Goal: Task Accomplishment & Management: Complete application form

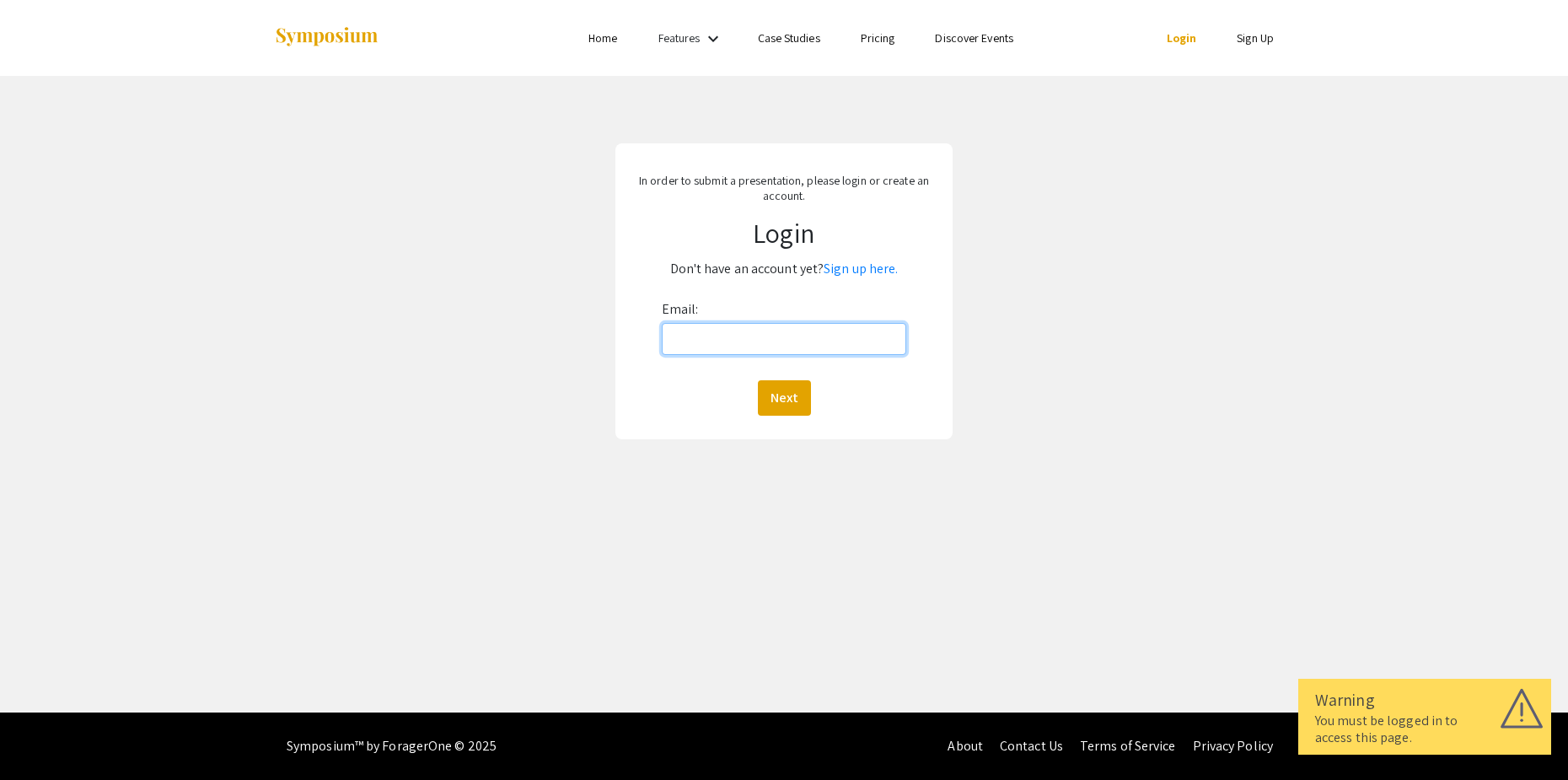
click at [770, 338] on input "Email:" at bounding box center [784, 339] width 245 height 32
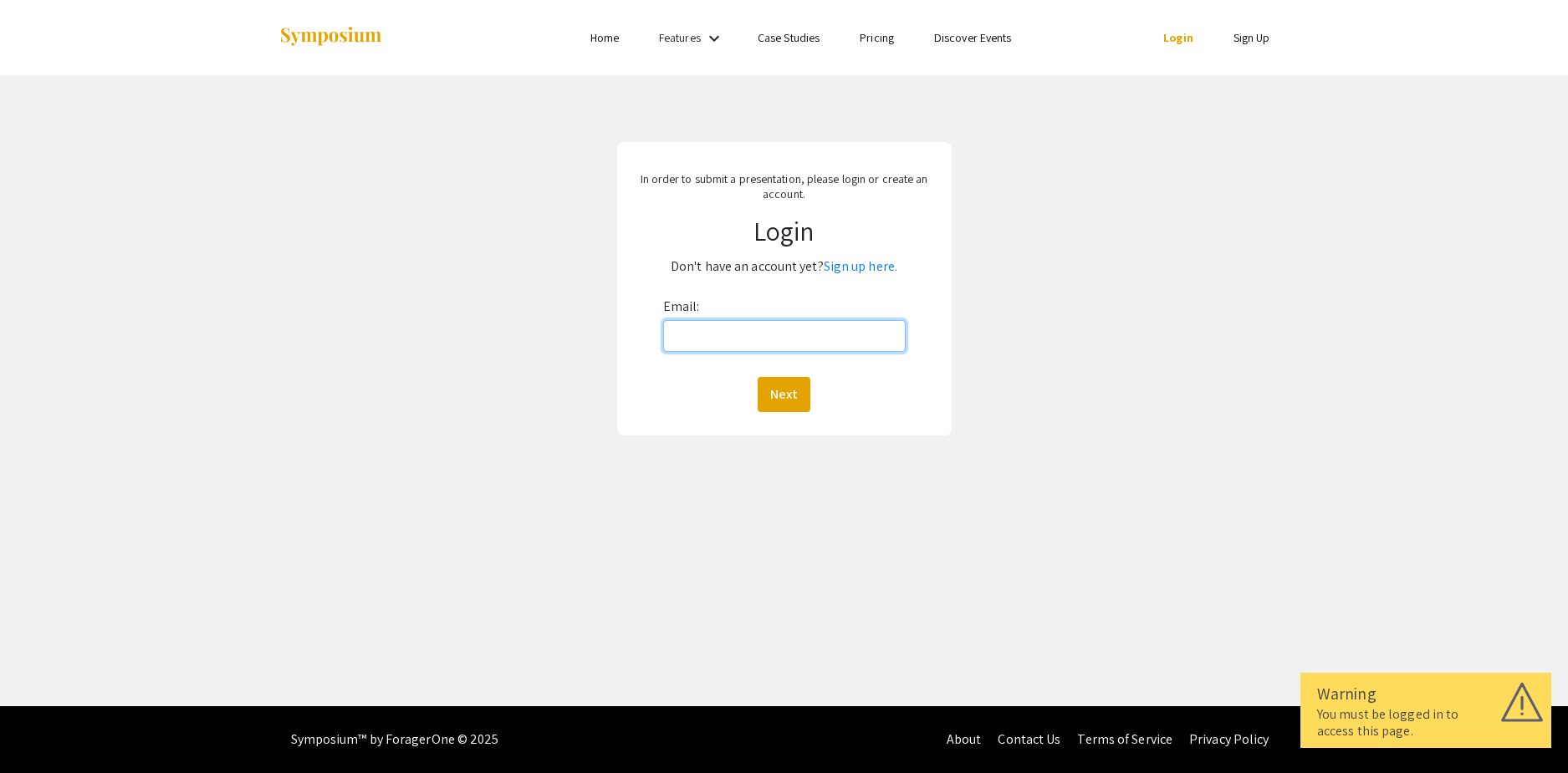
click at [693, 334] on input "Email:" at bounding box center [784, 336] width 243 height 32
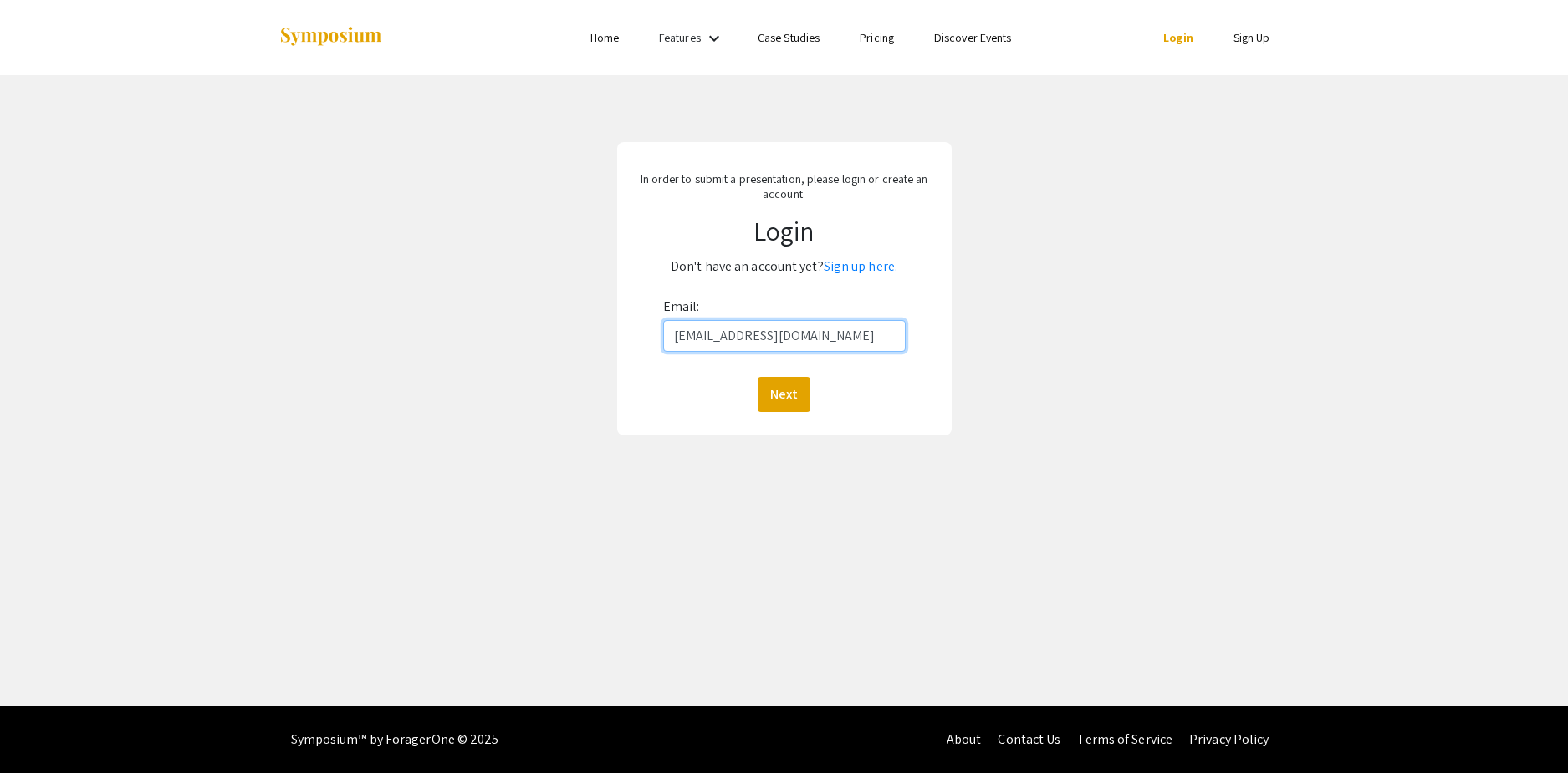
type input "[EMAIL_ADDRESS][DOMAIN_NAME]"
click at [758, 377] on button "Next" at bounding box center [784, 394] width 53 height 35
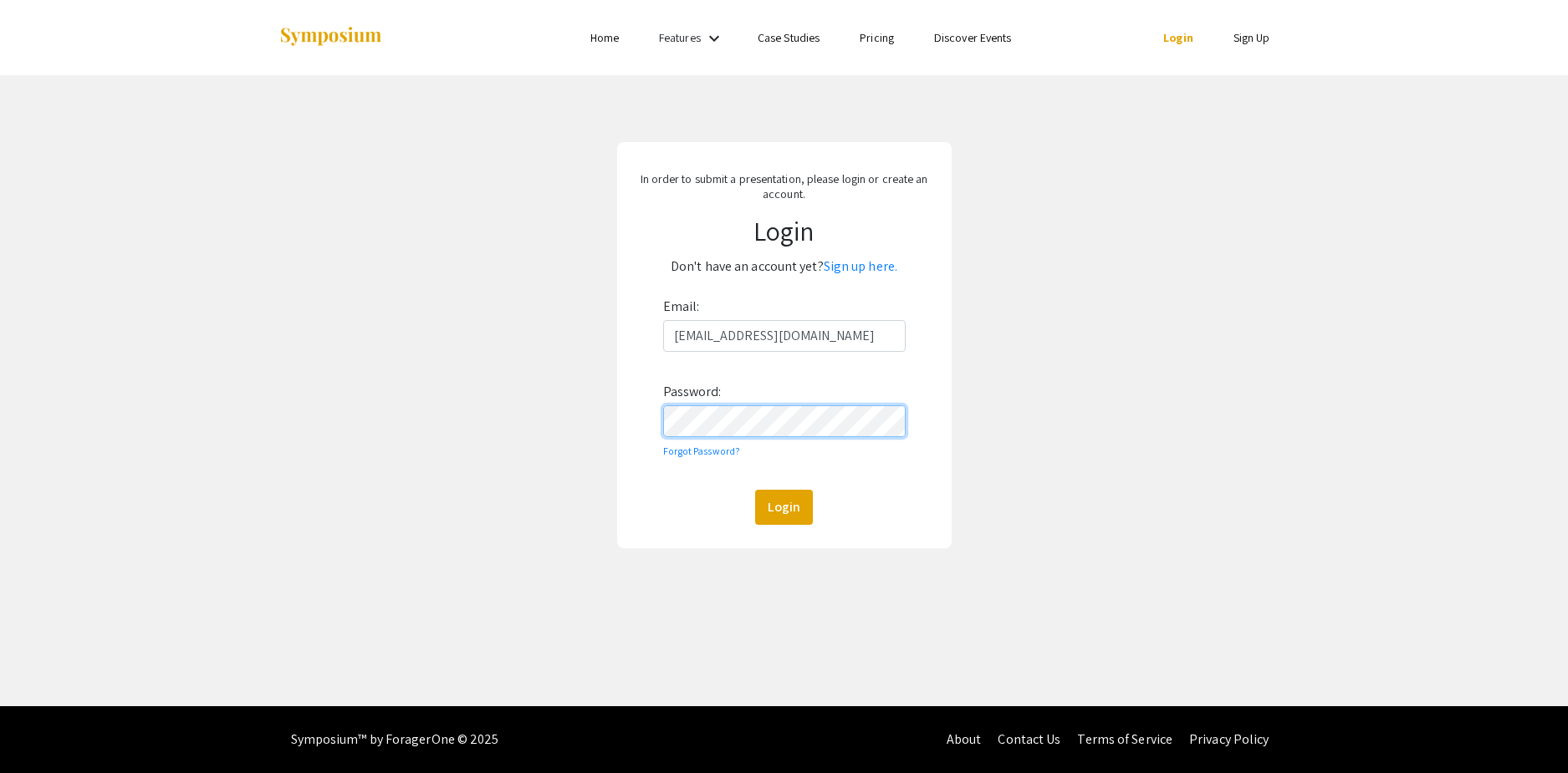
click at [755, 490] on button "Login" at bounding box center [784, 507] width 58 height 35
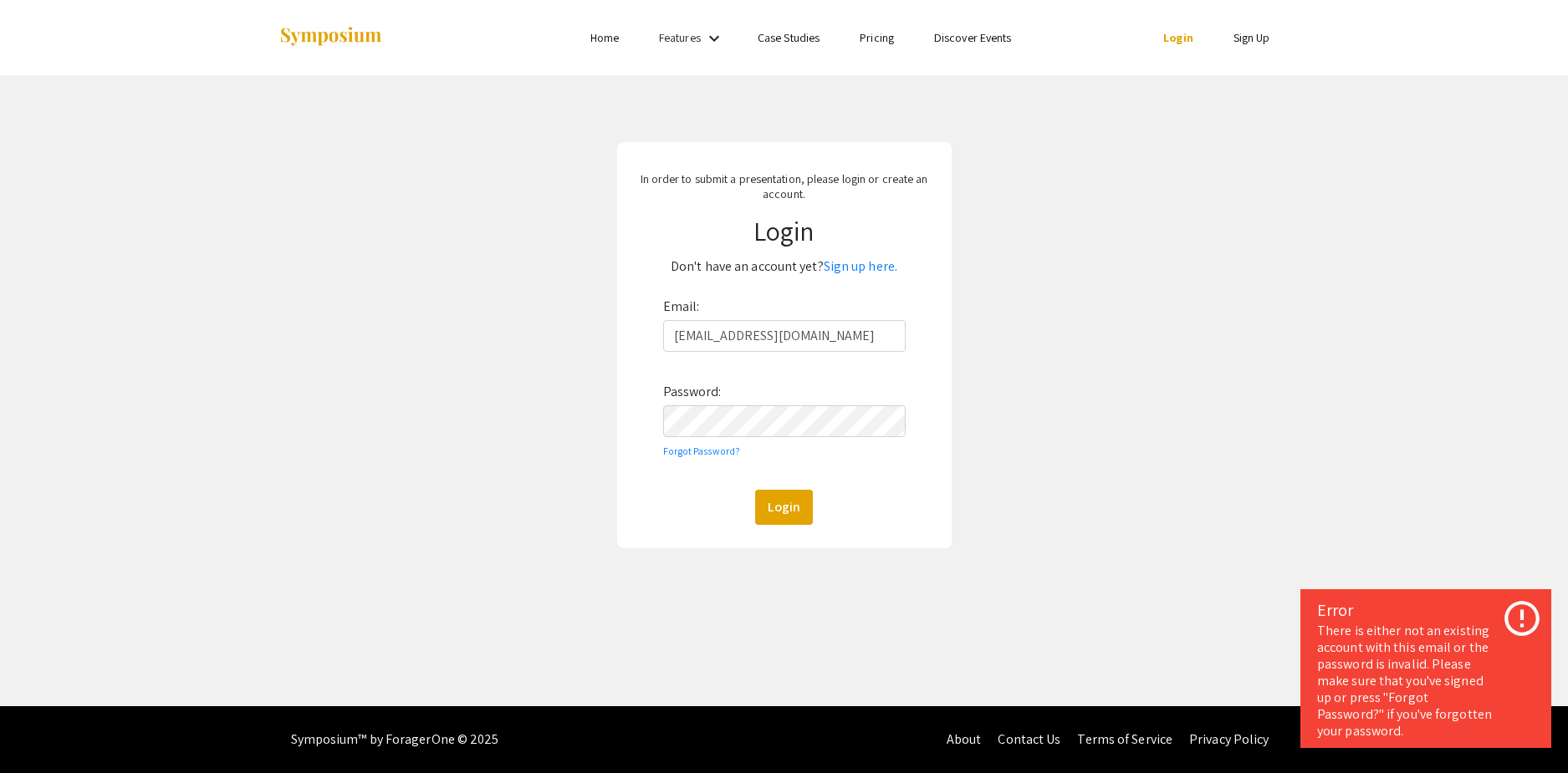
click at [1301, 504] on div "In order to submit a presentation, please login or create an account. Login Don…" at bounding box center [784, 344] width 1593 height 540
click at [868, 264] on link "Sign up here." at bounding box center [860, 266] width 74 height 17
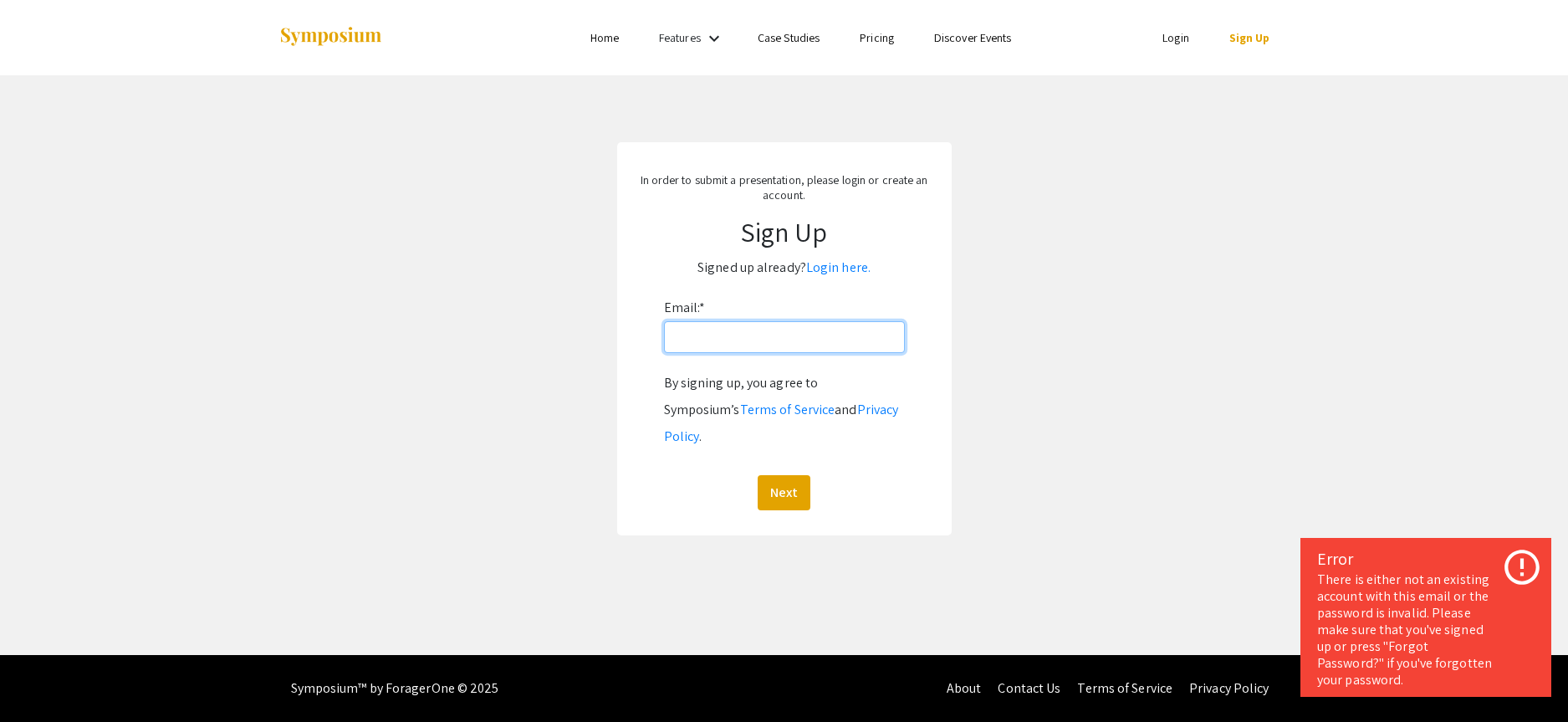
click at [765, 339] on input "Email: *" at bounding box center [784, 337] width 241 height 32
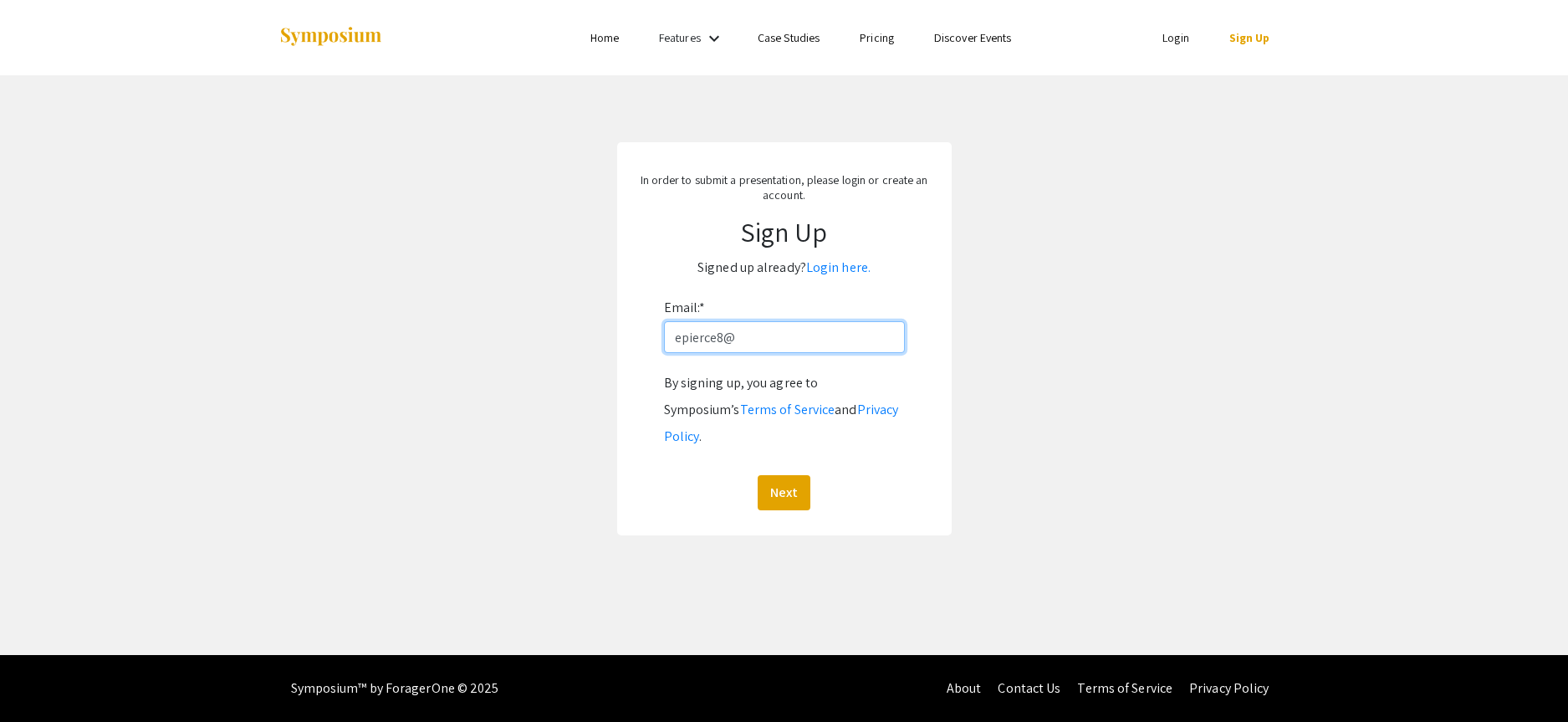
type input "[EMAIL_ADDRESS][DOMAIN_NAME]"
click at [758, 475] on button "Next" at bounding box center [784, 493] width 53 height 36
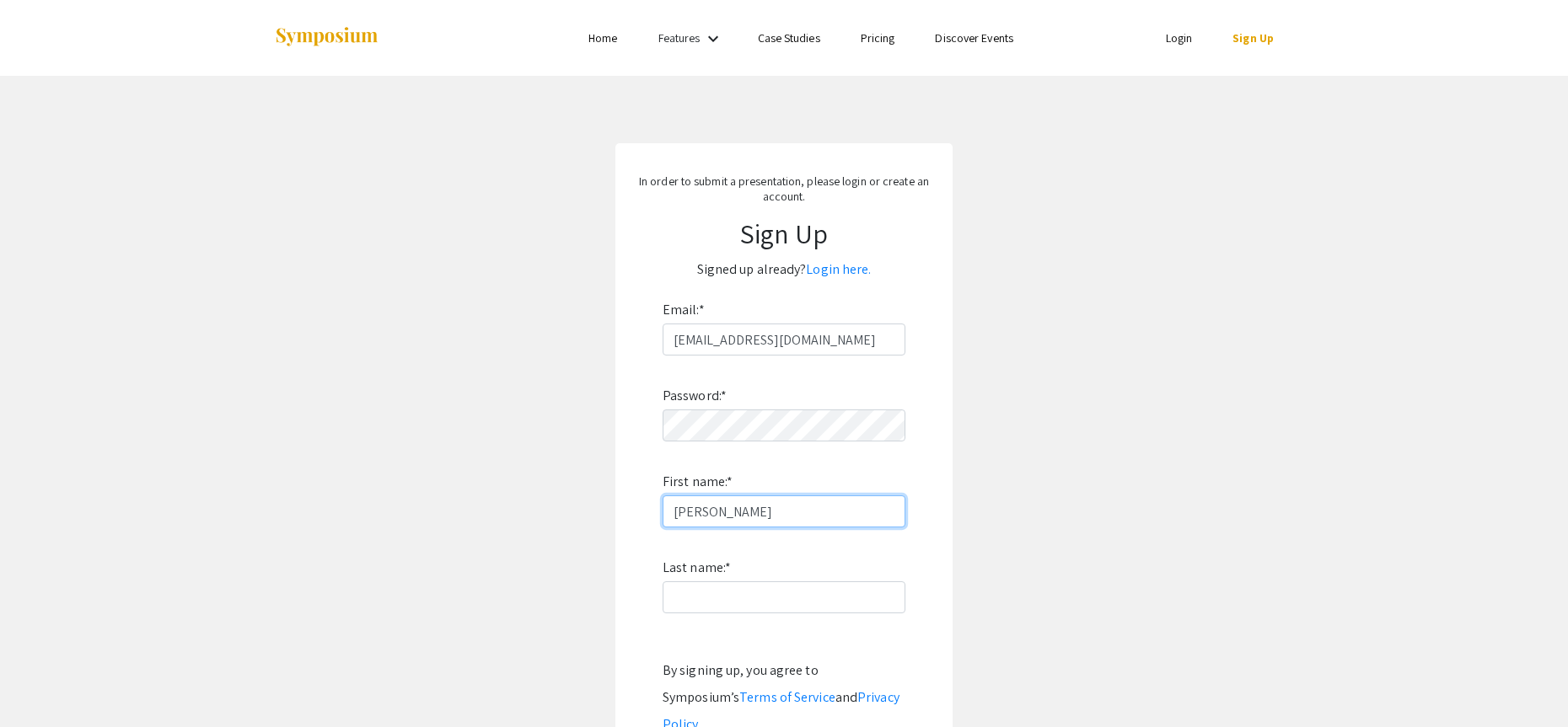
type input "[PERSON_NAME]"
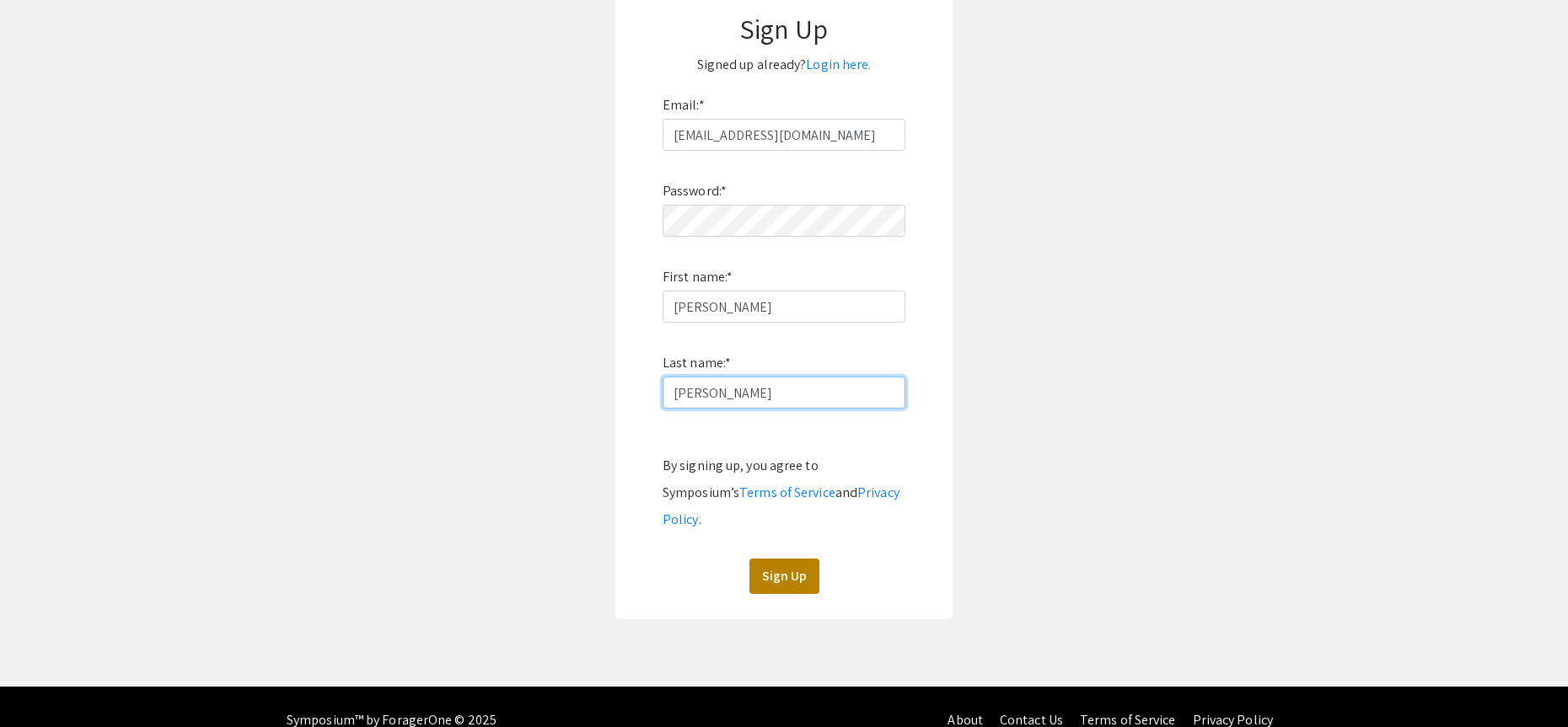
type input "[PERSON_NAME]"
click at [756, 561] on button "Sign Up" at bounding box center [784, 576] width 70 height 36
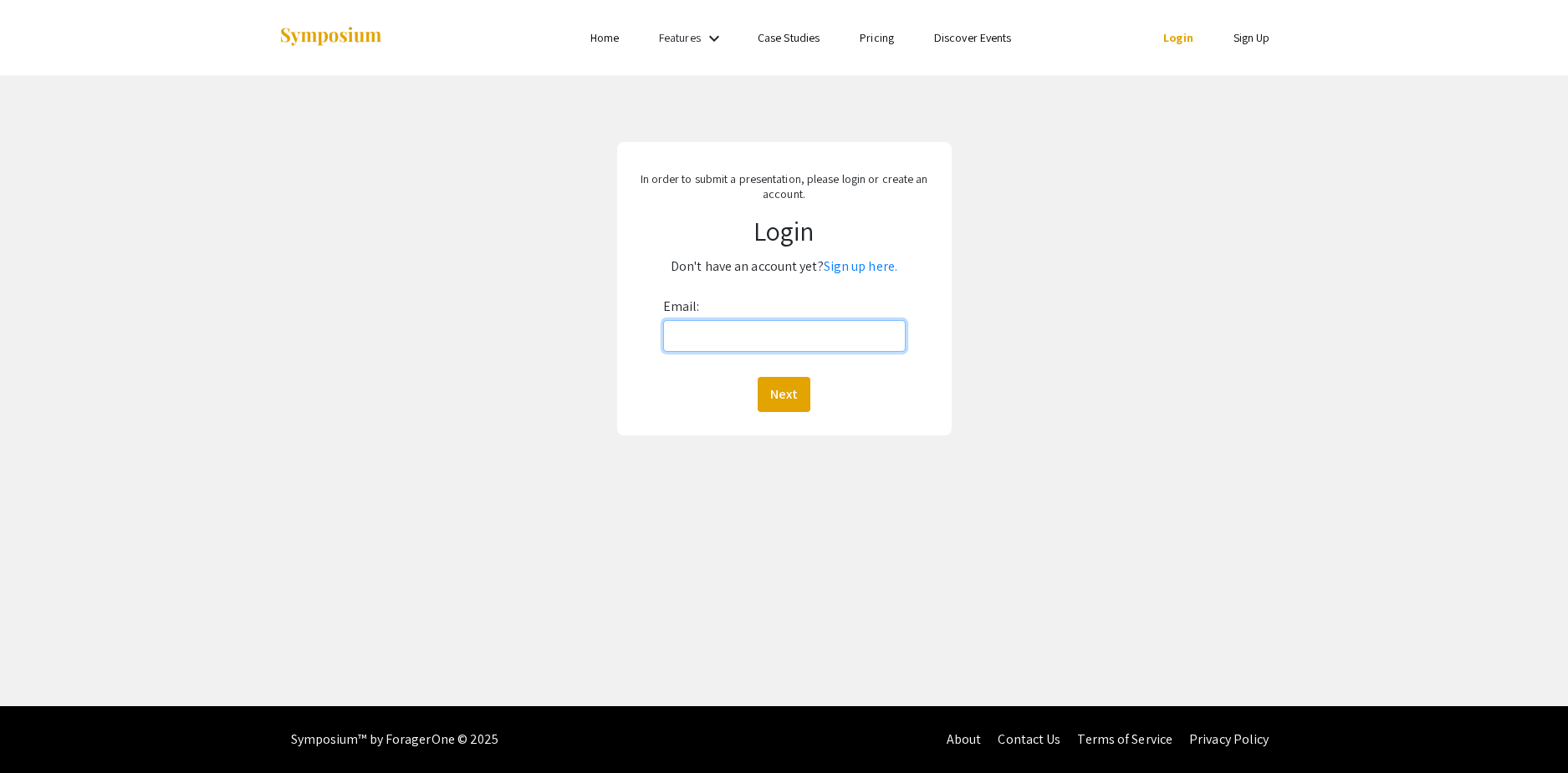
drag, startPoint x: 741, startPoint y: 340, endPoint x: 737, endPoint y: 348, distance: 8.9
click at [741, 341] on input "Email:" at bounding box center [784, 336] width 243 height 32
type input "[EMAIL_ADDRESS][DOMAIN_NAME]"
click at [768, 395] on button "Next" at bounding box center [784, 394] width 53 height 35
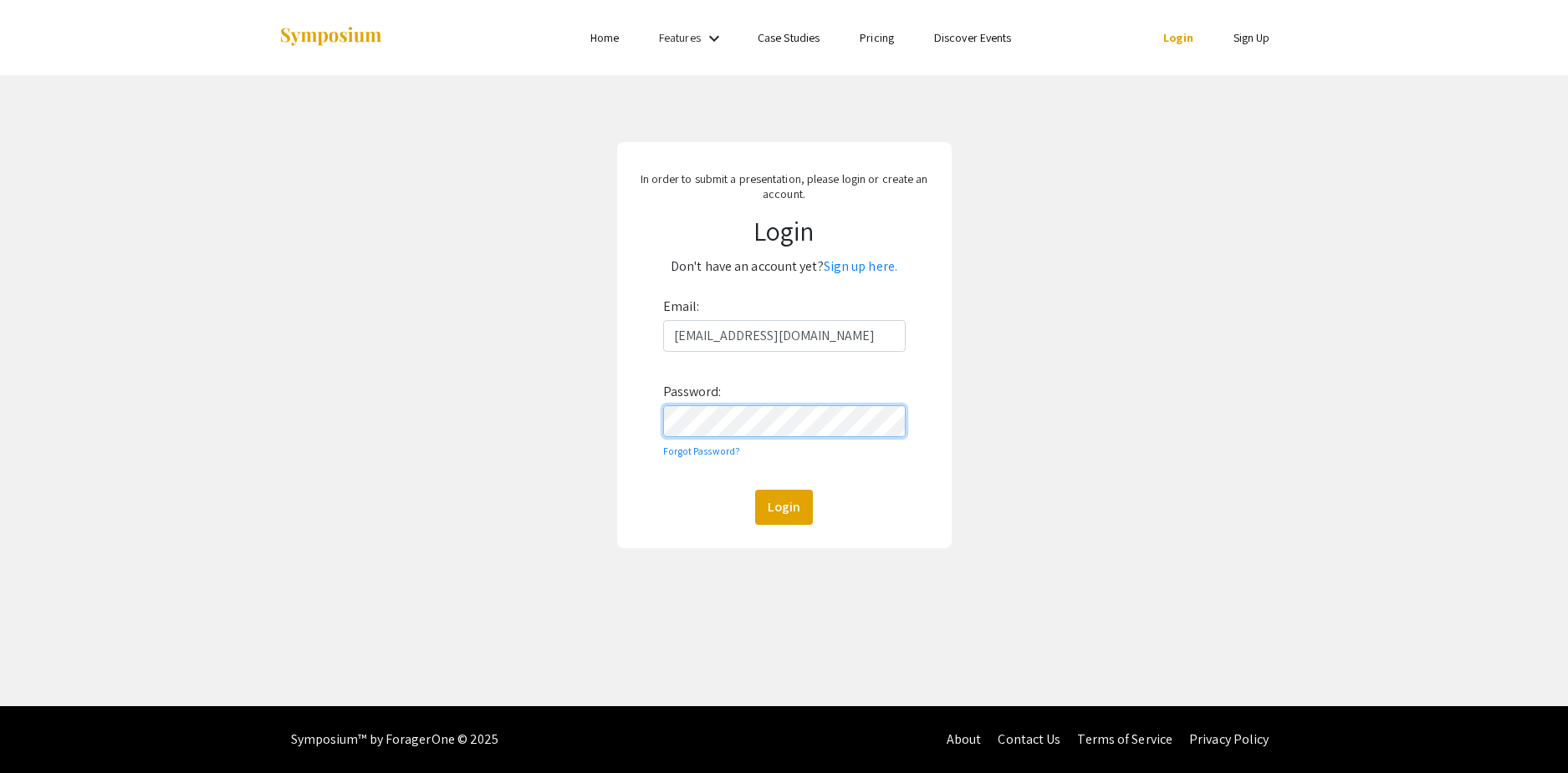
click at [755, 490] on button "Login" at bounding box center [784, 507] width 58 height 35
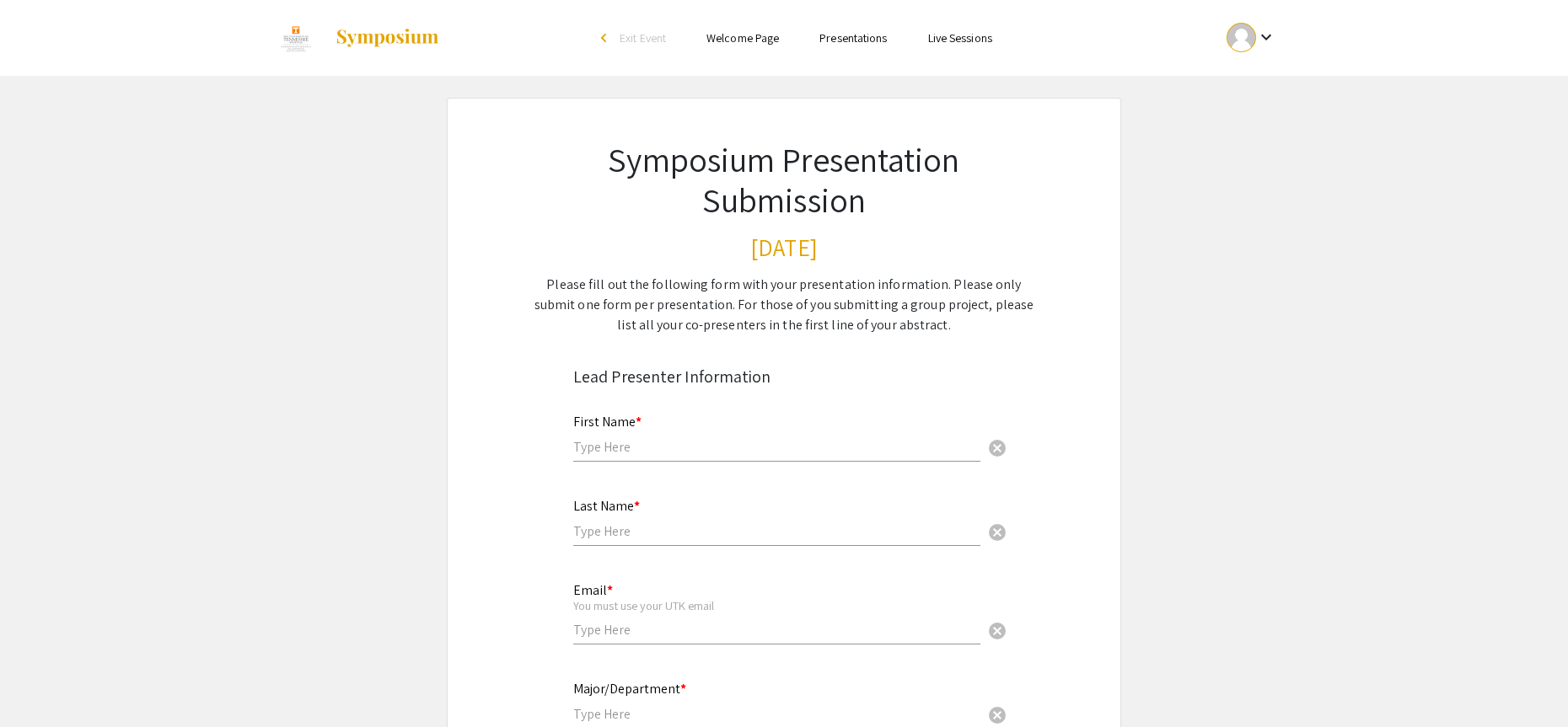
click at [657, 438] on input "text" at bounding box center [777, 447] width 407 height 17
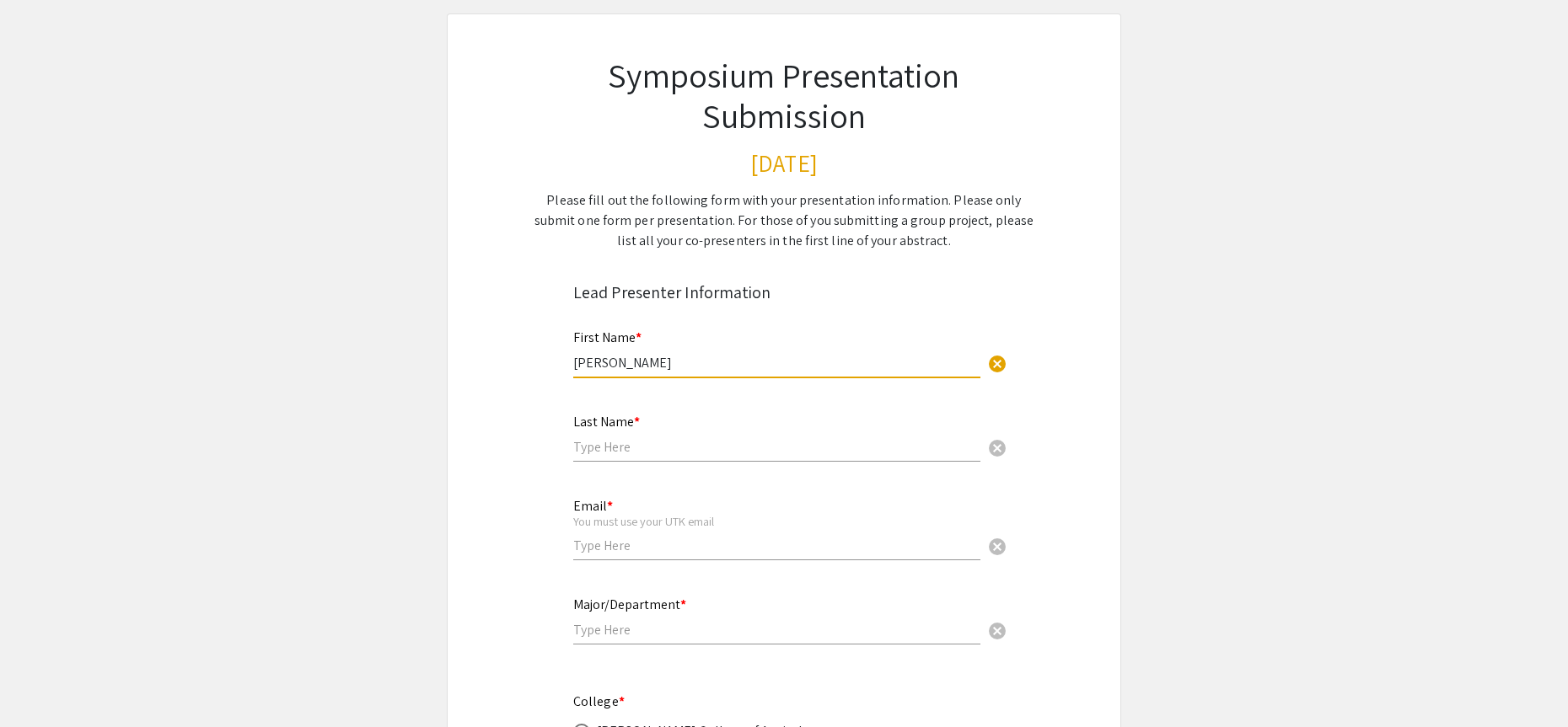
type input "[PERSON_NAME]"
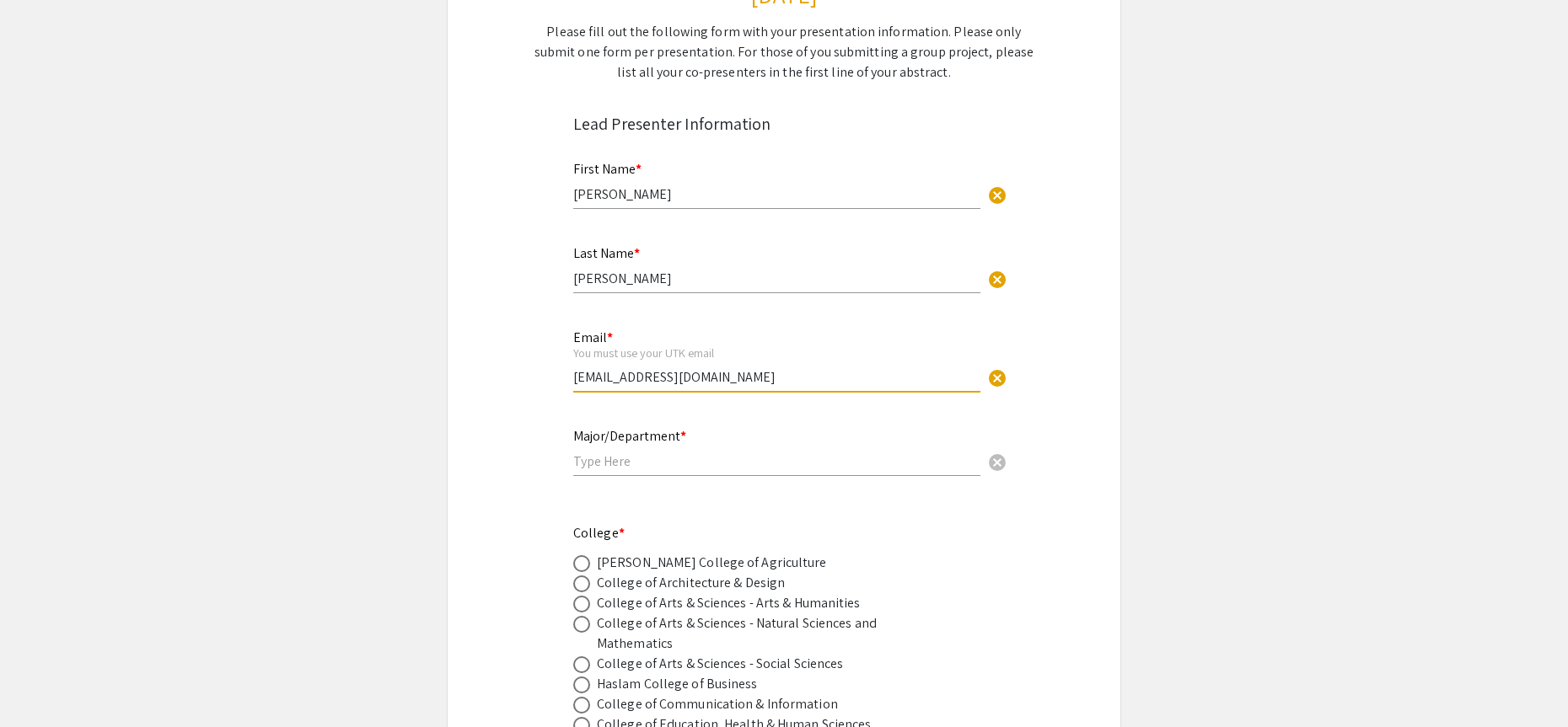
type input "[EMAIL_ADDRESS][DOMAIN_NAME]"
click at [725, 455] on input "text" at bounding box center [777, 461] width 407 height 17
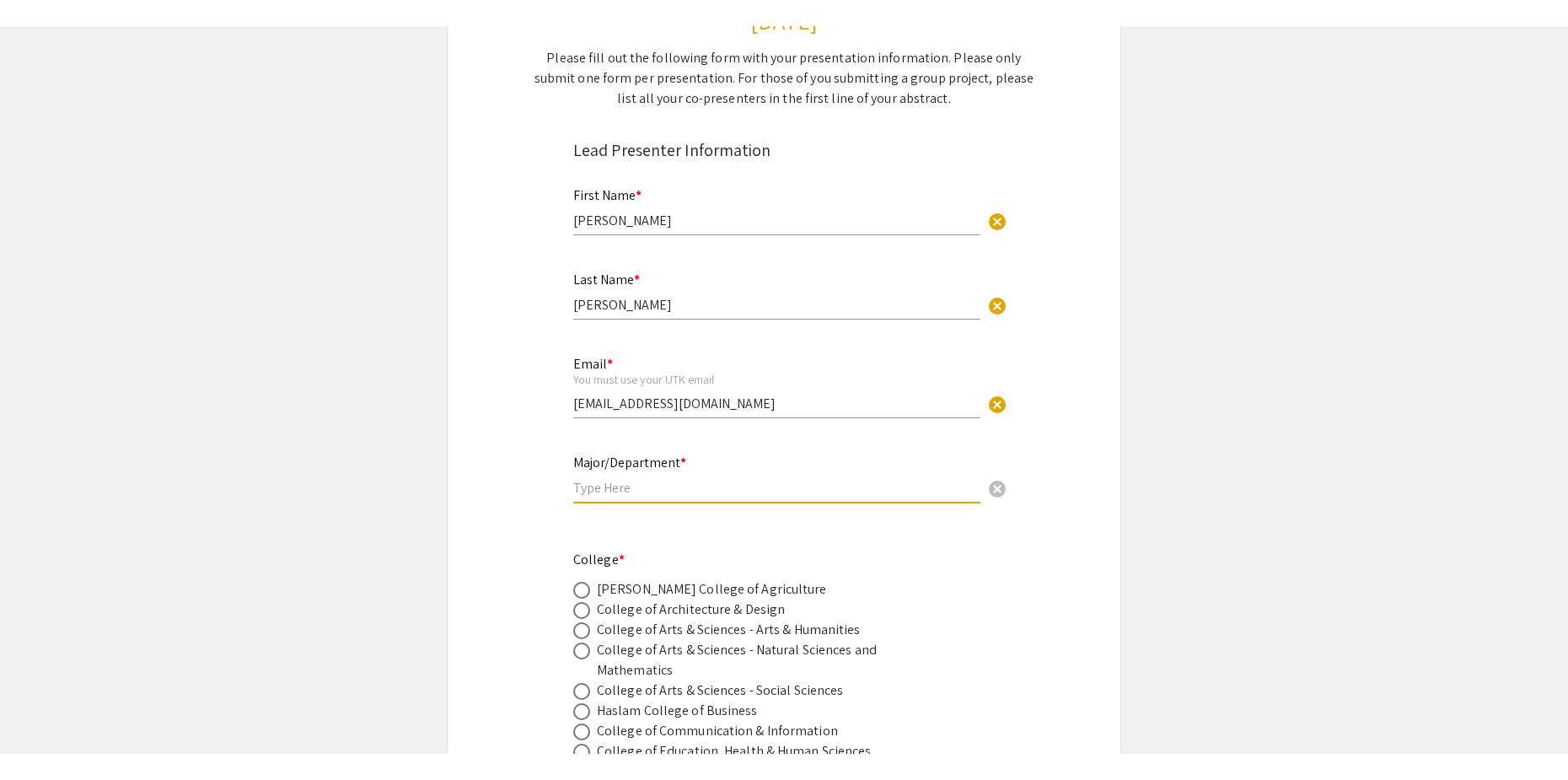
scroll to position [338, 0]
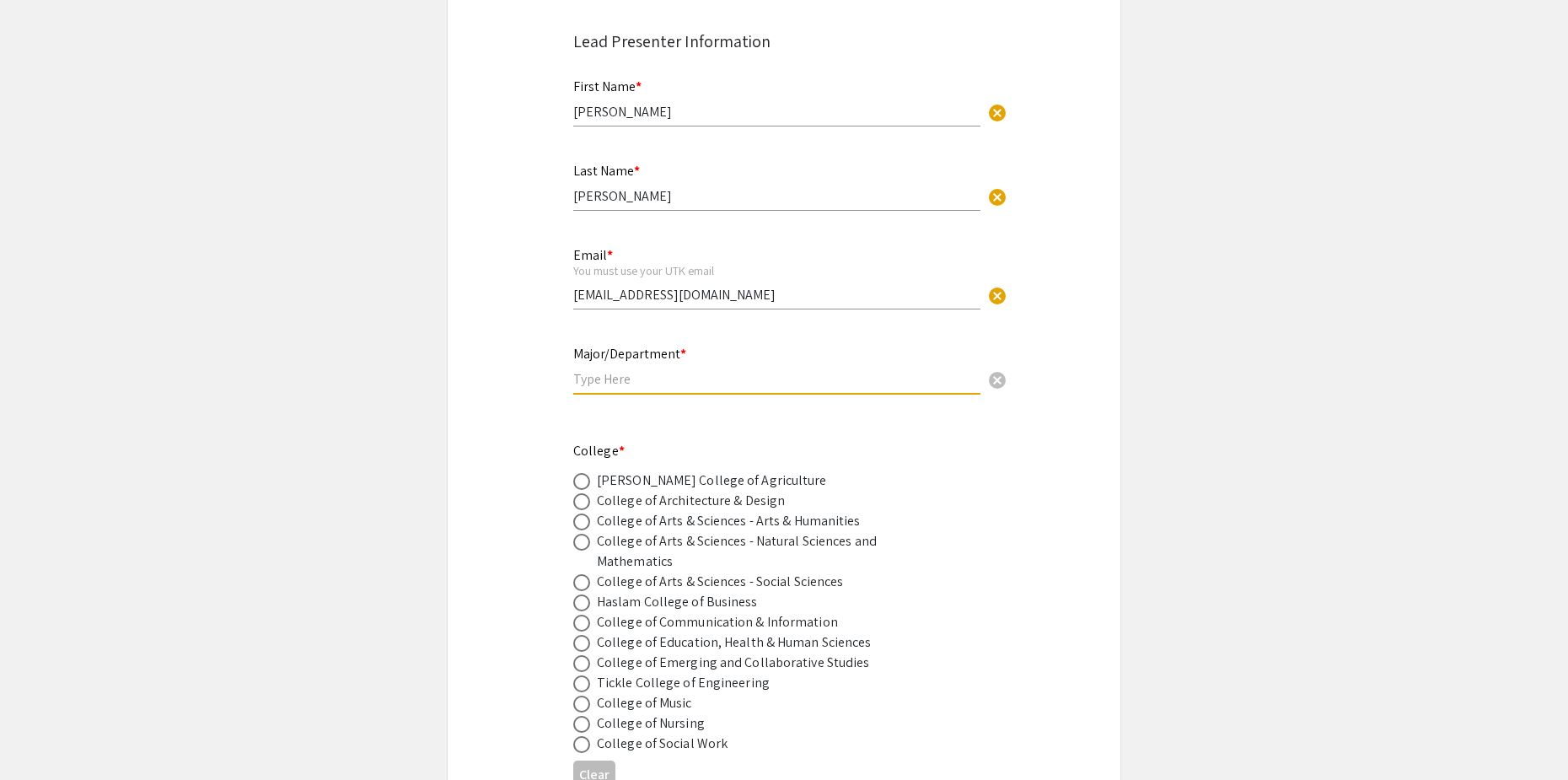
click at [581, 483] on span at bounding box center [581, 481] width 16 height 16
click at [581, 483] on input "radio" at bounding box center [581, 481] width 16 height 16
radio input "true"
click at [626, 389] on div "Major/Department * cancel" at bounding box center [777, 362] width 407 height 64
click at [615, 384] on input "text" at bounding box center [777, 379] width 407 height 17
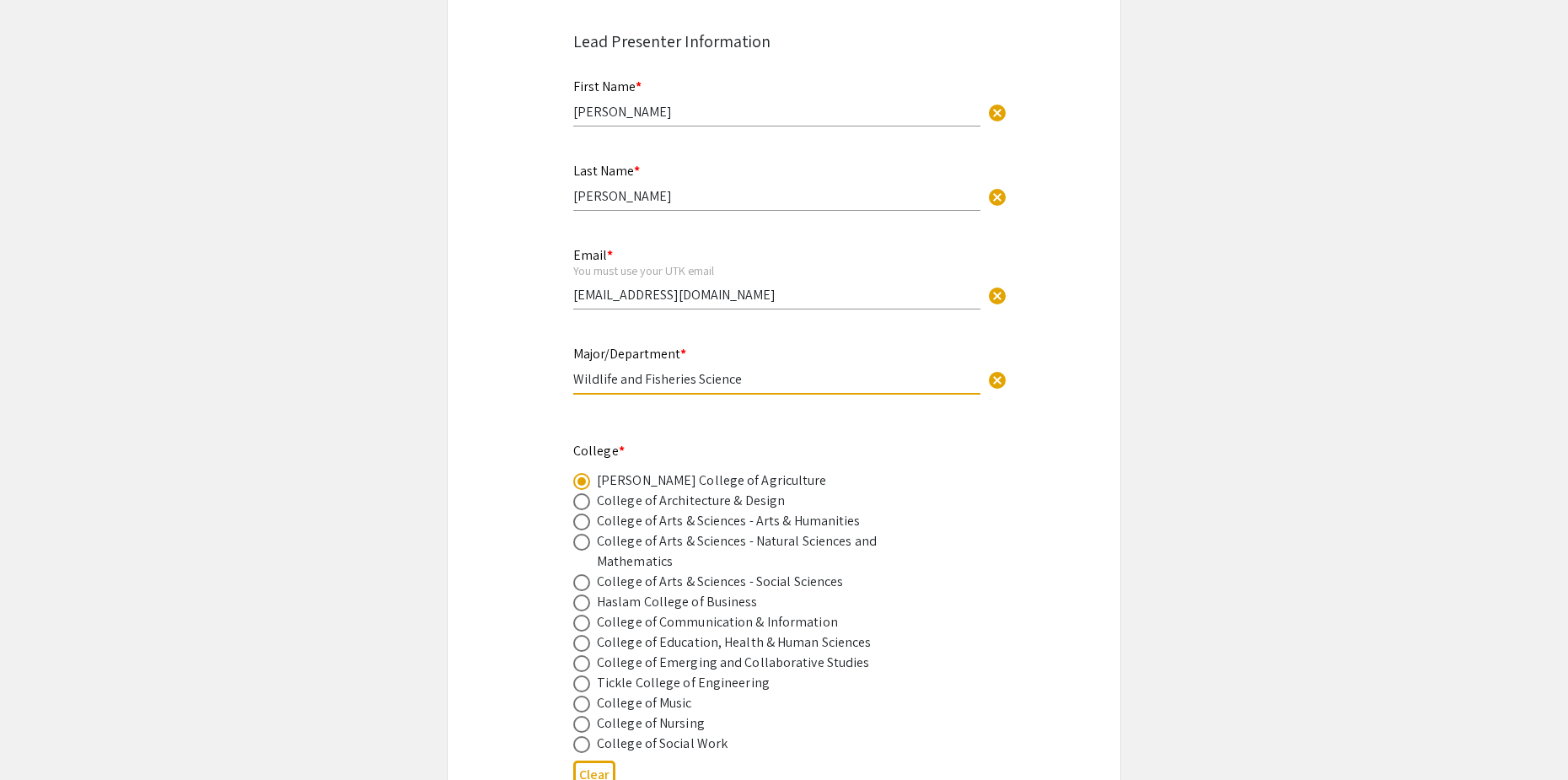
type input "Wildlife and Fisheries Science"
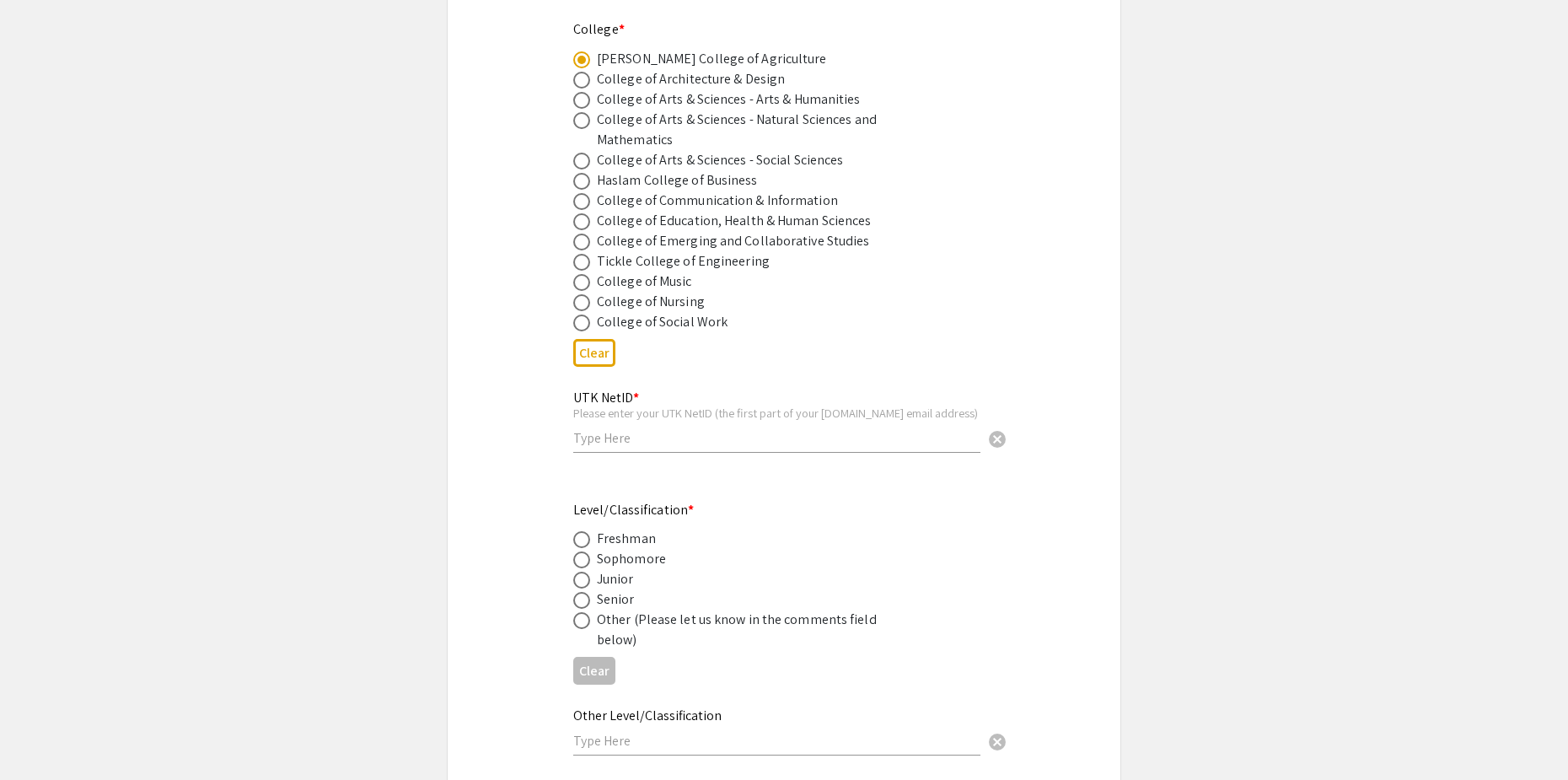
scroll to position [844, 0]
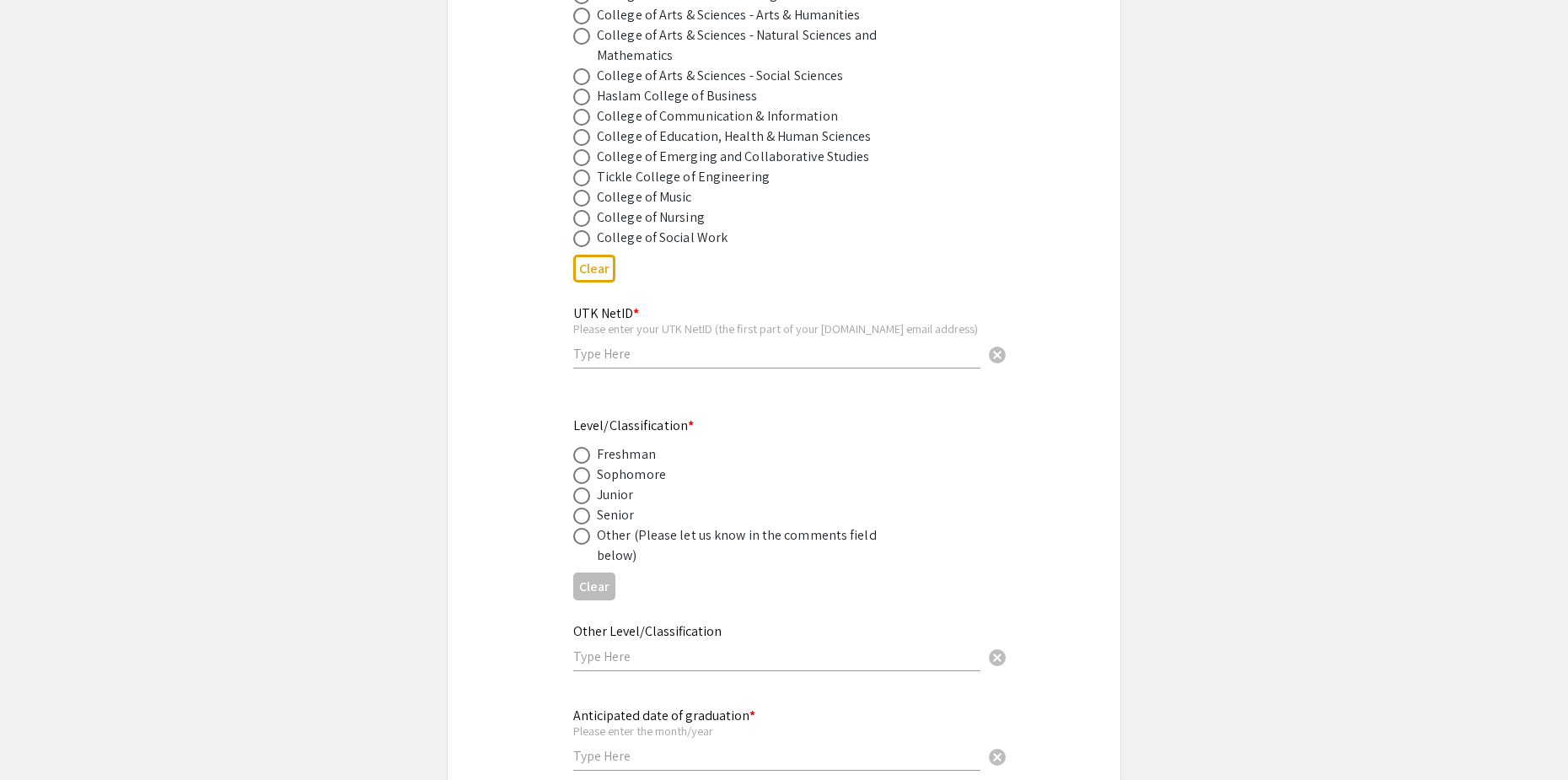
click at [581, 509] on span at bounding box center [581, 516] width 16 height 16
click at [581, 509] on input "radio" at bounding box center [581, 516] width 16 height 16
radio input "true"
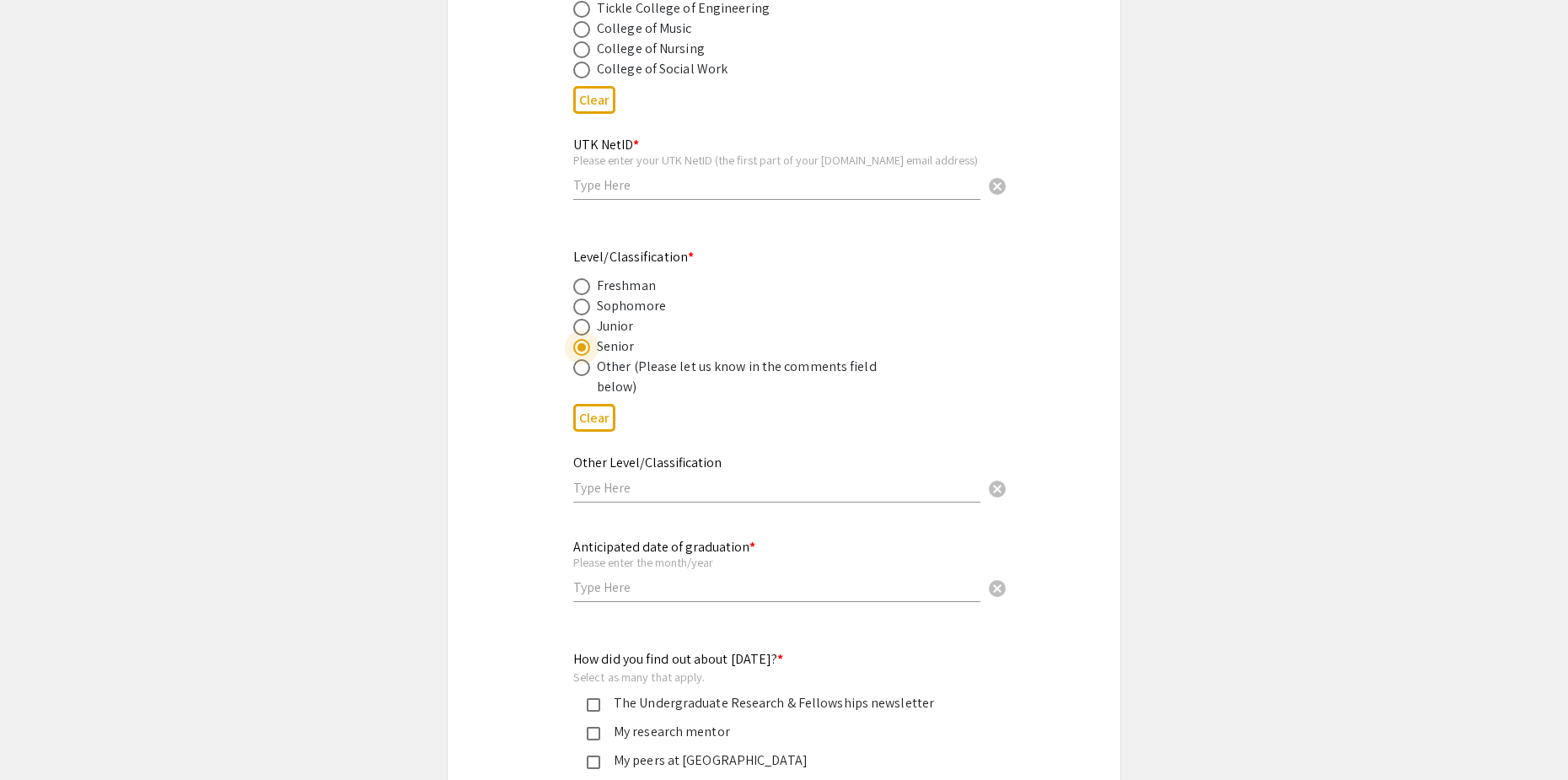
scroll to position [1265, 0]
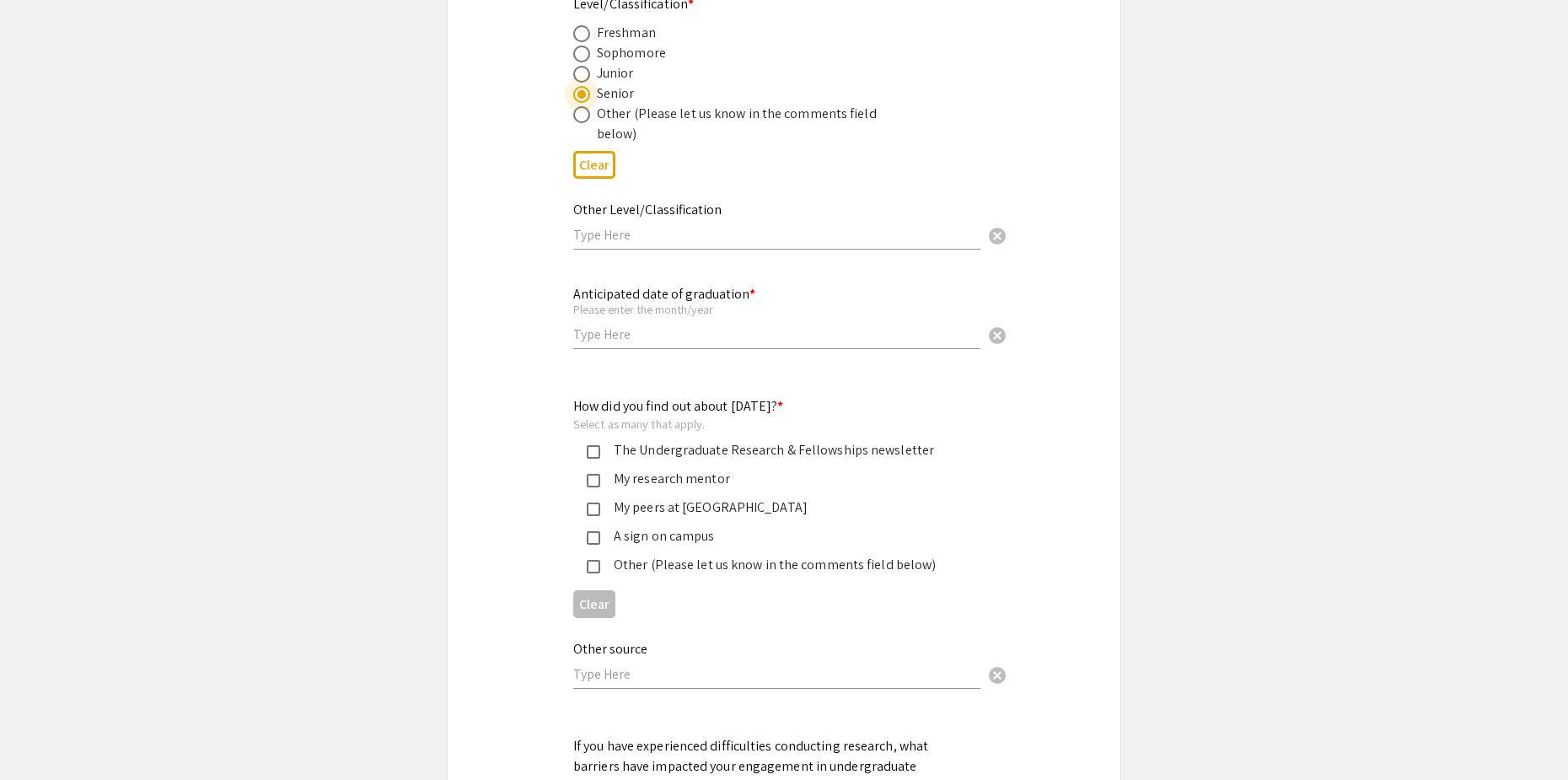
click at [659, 325] on input "text" at bounding box center [777, 334] width 407 height 17
type input "[DATE]"
click at [592, 444] on div "The Undergraduate Research & Fellowships newsletter" at bounding box center [771, 450] width 395 height 20
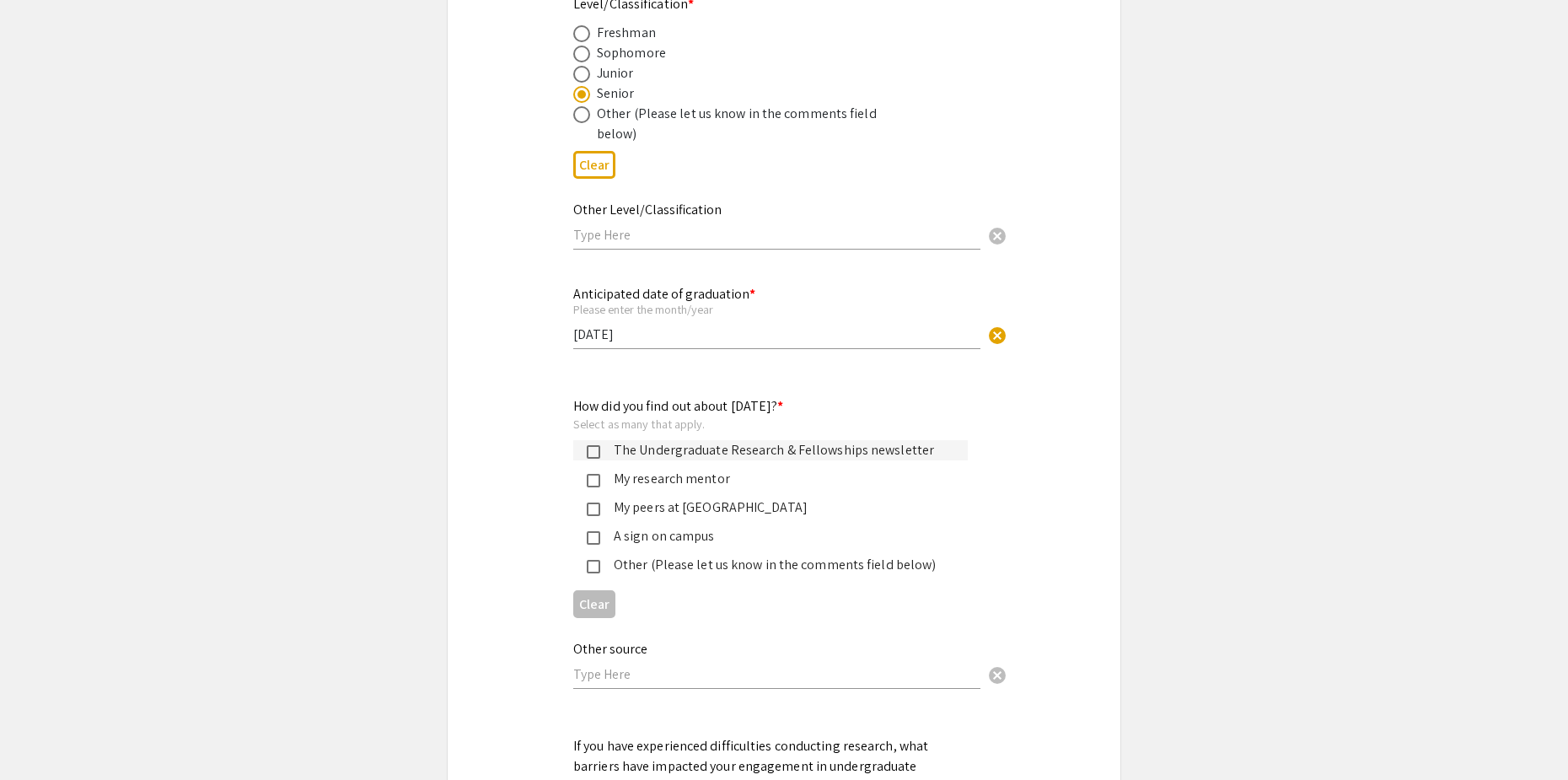
scroll to position [1350, 0]
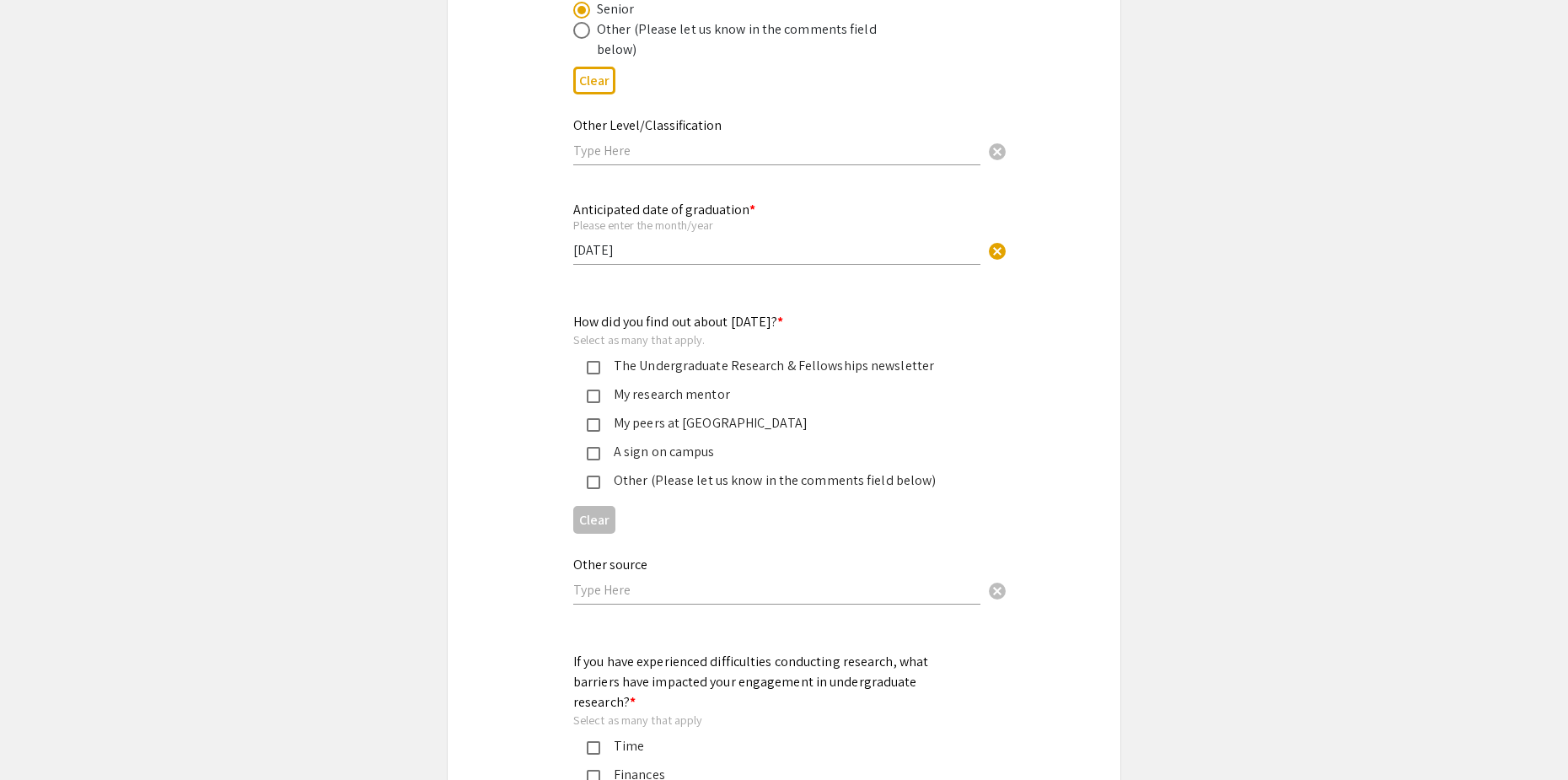
click at [731, 587] on input "text" at bounding box center [777, 590] width 407 height 17
type input "A requirement as part of DRA"
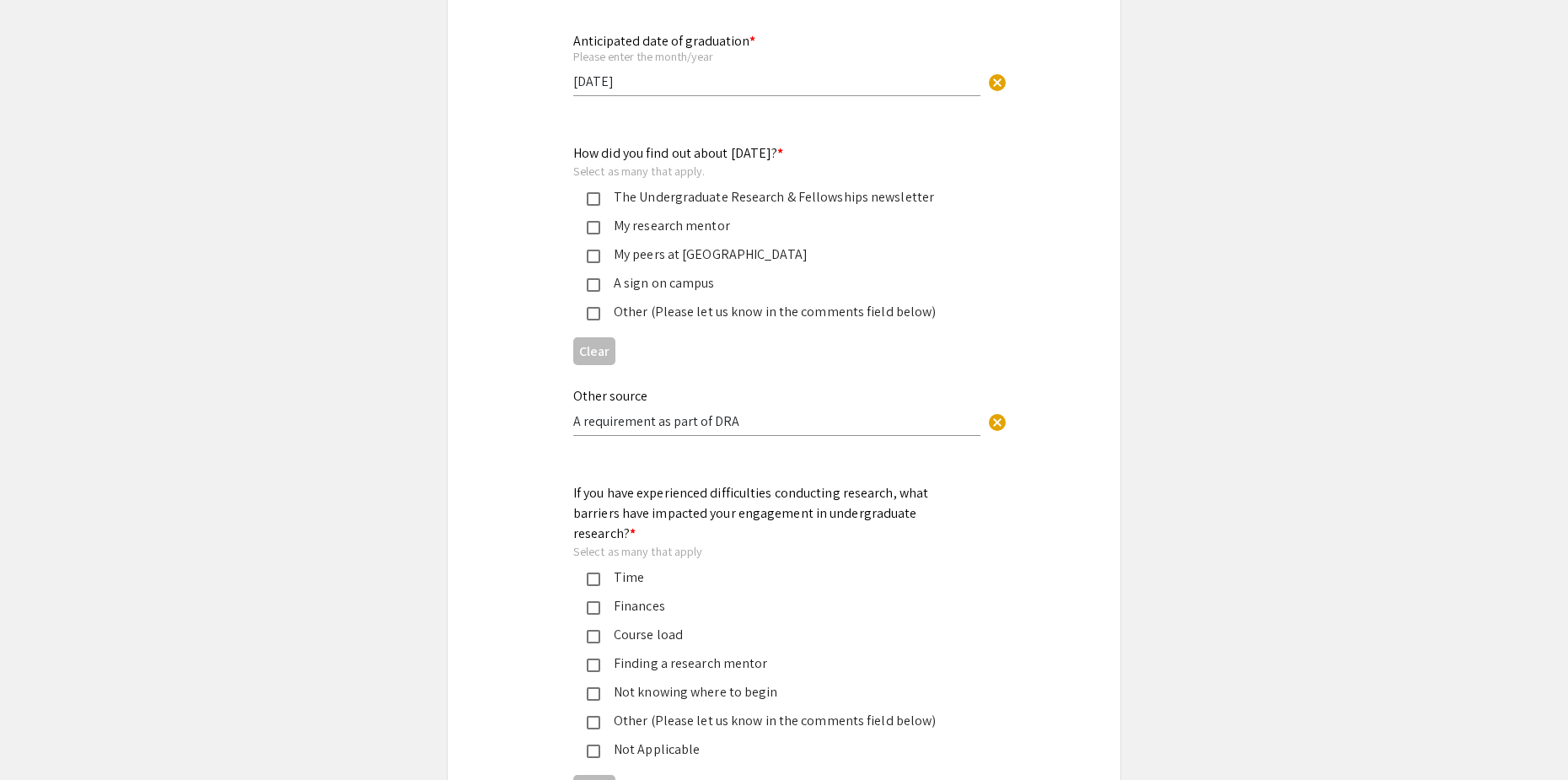
scroll to position [1687, 0]
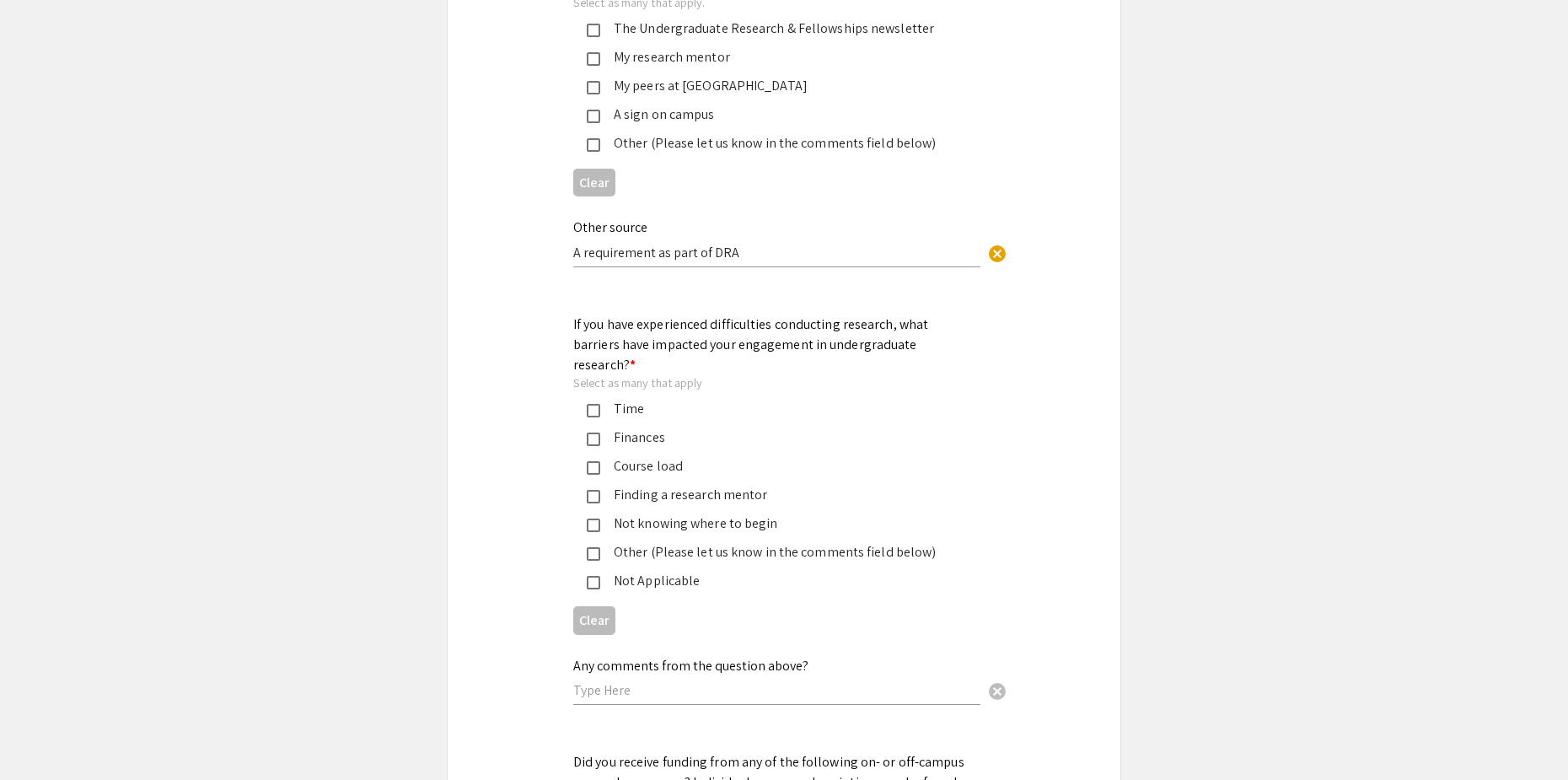
click at [591, 404] on mat-pseudo-checkbox at bounding box center [594, 410] width 14 height 14
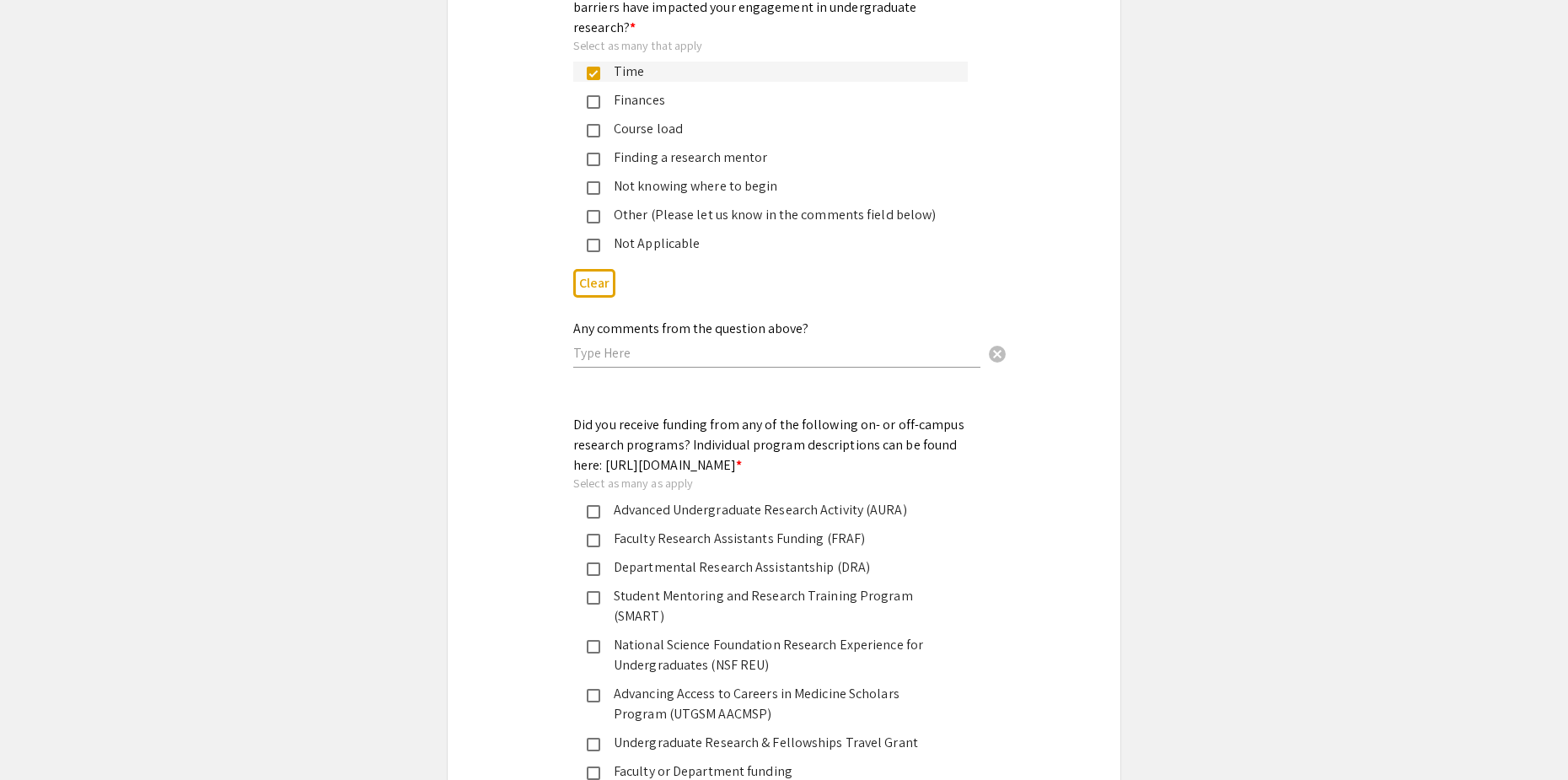
scroll to position [2193, 0]
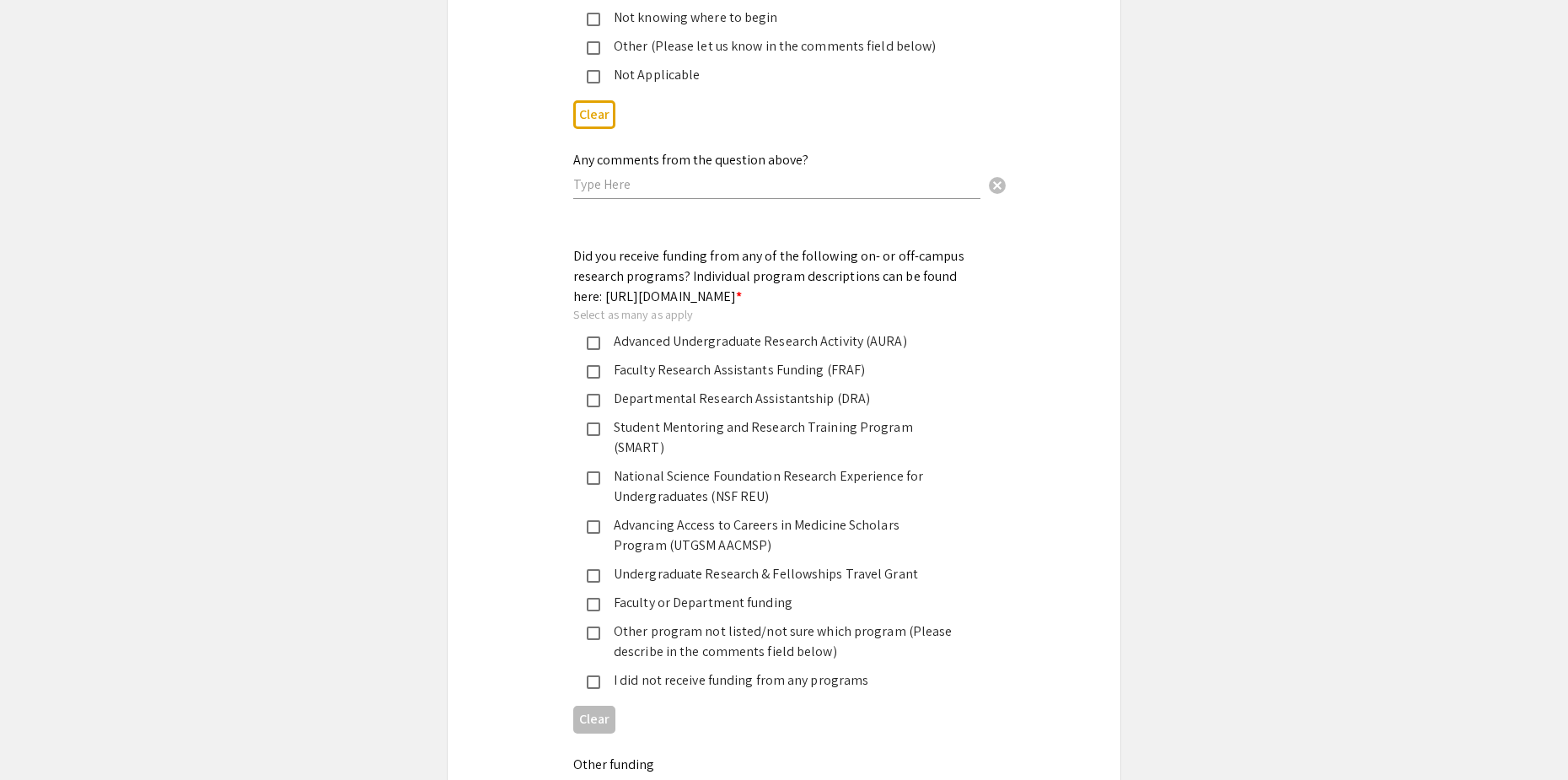
click at [630, 398] on div "Departmental Research Assistantship (DRA)" at bounding box center [778, 399] width 354 height 20
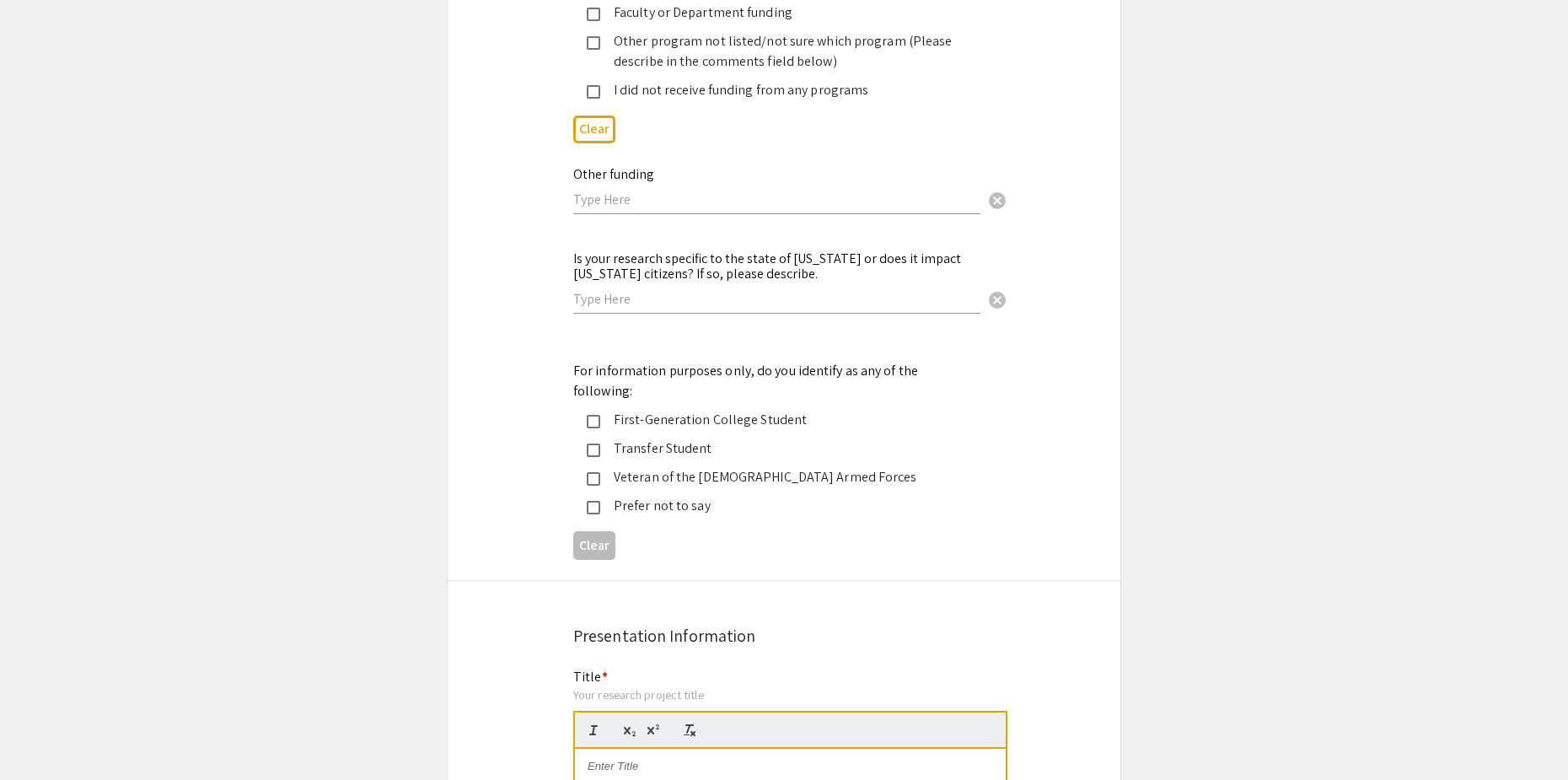
scroll to position [3121, 0]
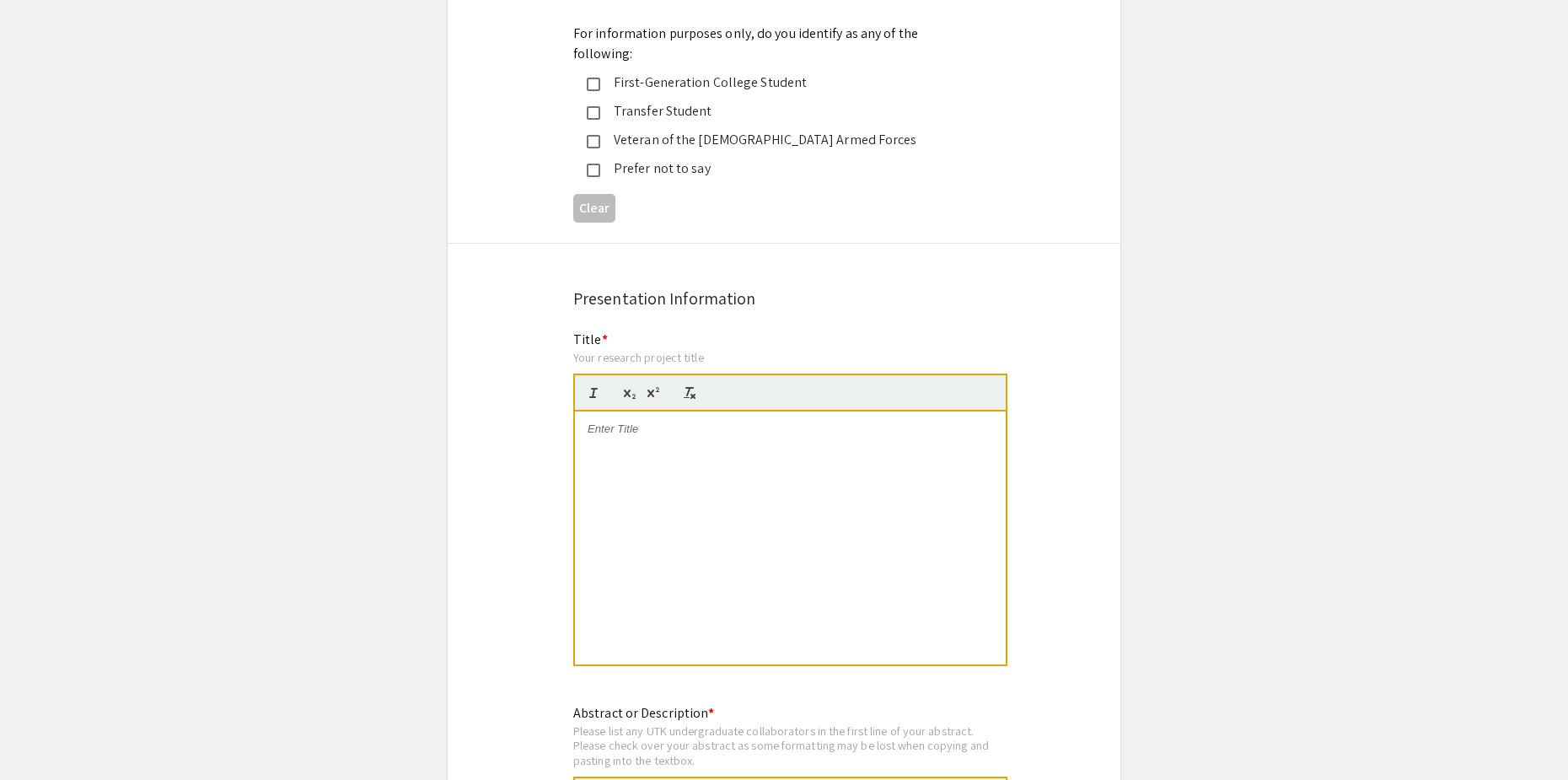
click at [625, 441] on div at bounding box center [789, 537] width 430 height 253
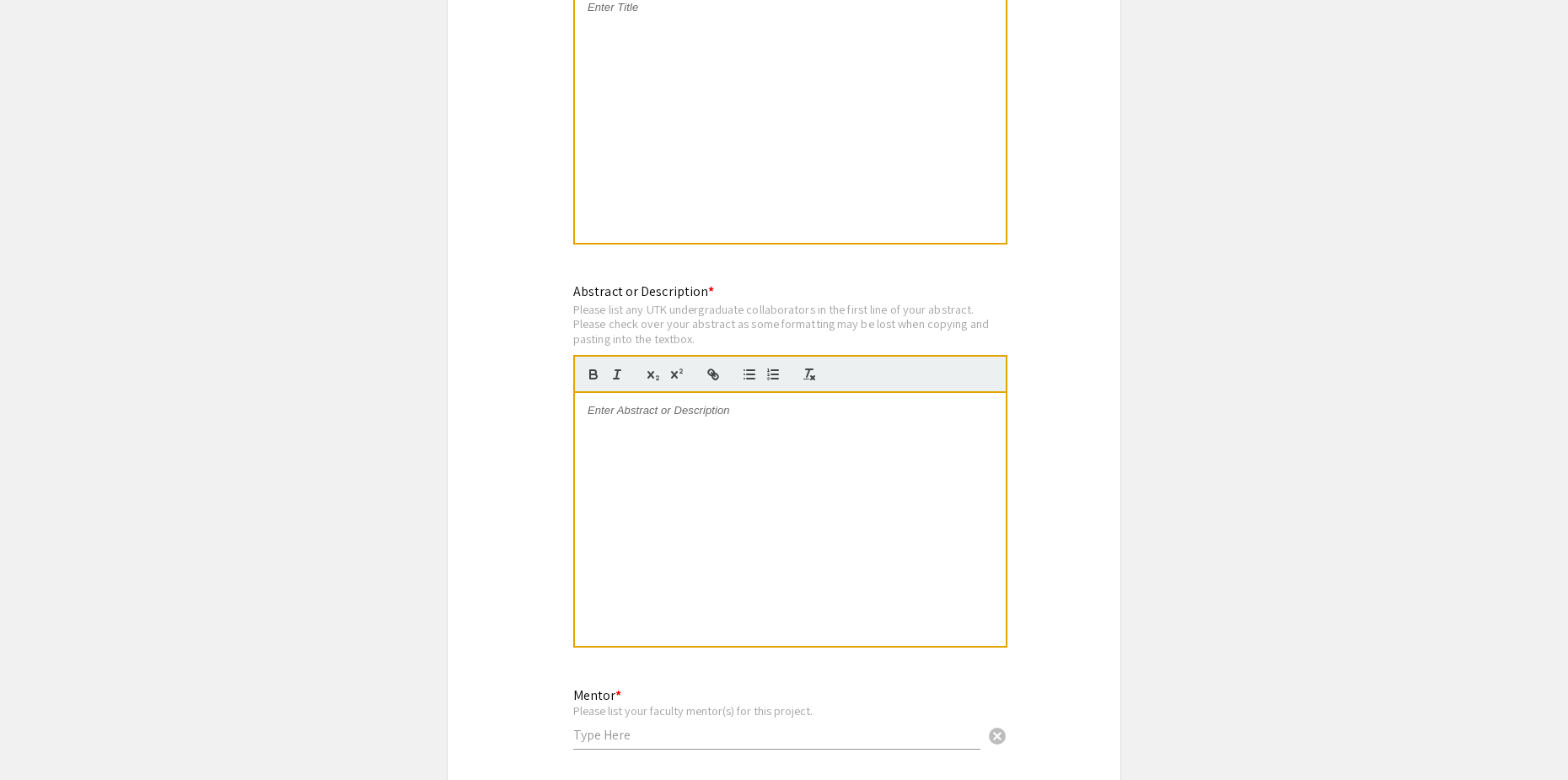
scroll to position [3289, 0]
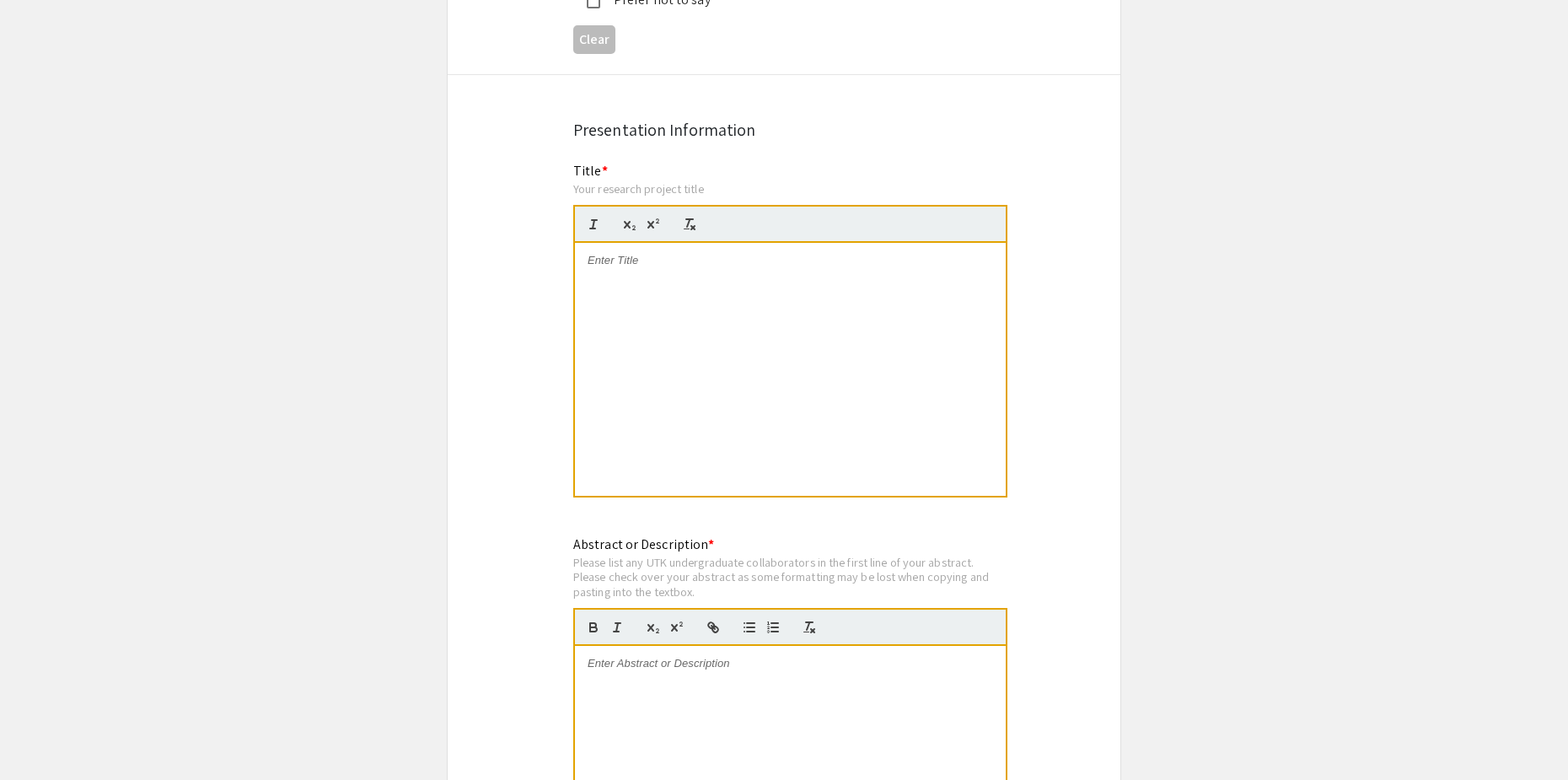
click at [809, 249] on div at bounding box center [789, 369] width 430 height 253
click at [754, 692] on div at bounding box center [789, 772] width 430 height 253
click at [798, 696] on div at bounding box center [789, 772] width 430 height 253
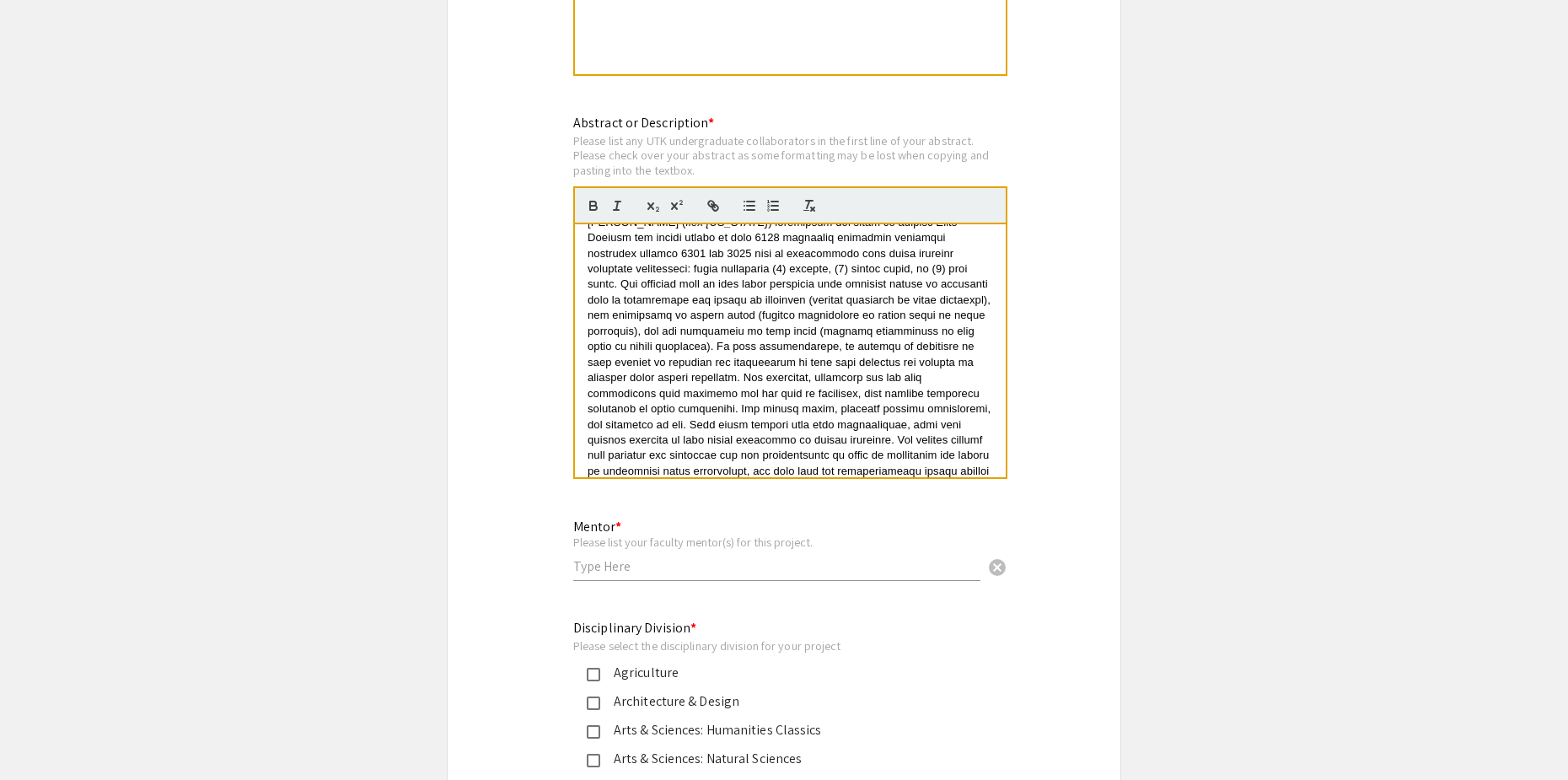
scroll to position [3964, 0]
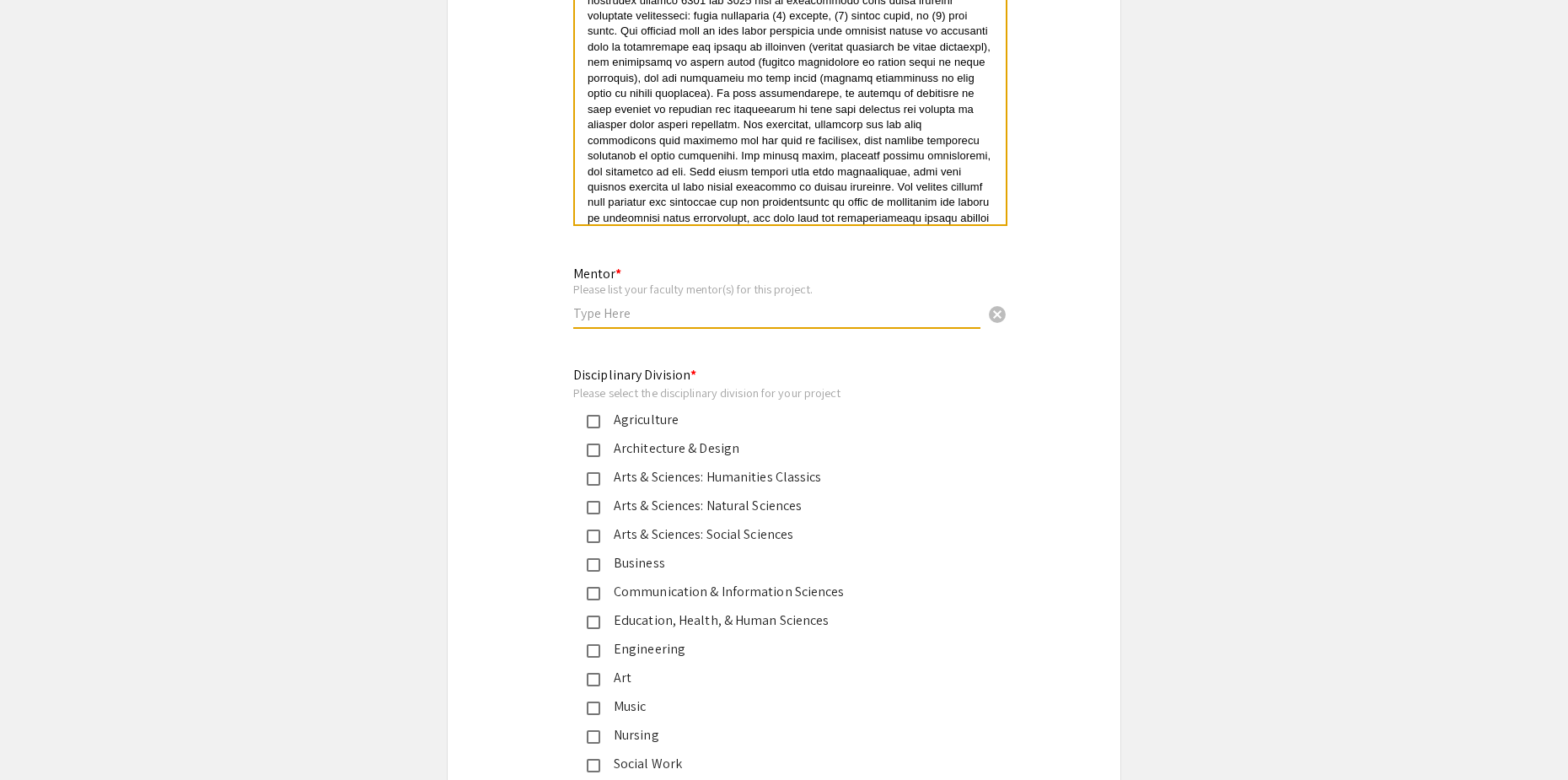
click at [714, 305] on input "text" at bounding box center [777, 314] width 407 height 17
type input "[PERSON_NAME]"
click at [684, 305] on input "[PERSON_NAME]" at bounding box center [777, 314] width 407 height 17
click at [718, 365] on div "Disciplinary Division * Please select the disciplinary division for your projec…" at bounding box center [771, 583] width 395 height 436
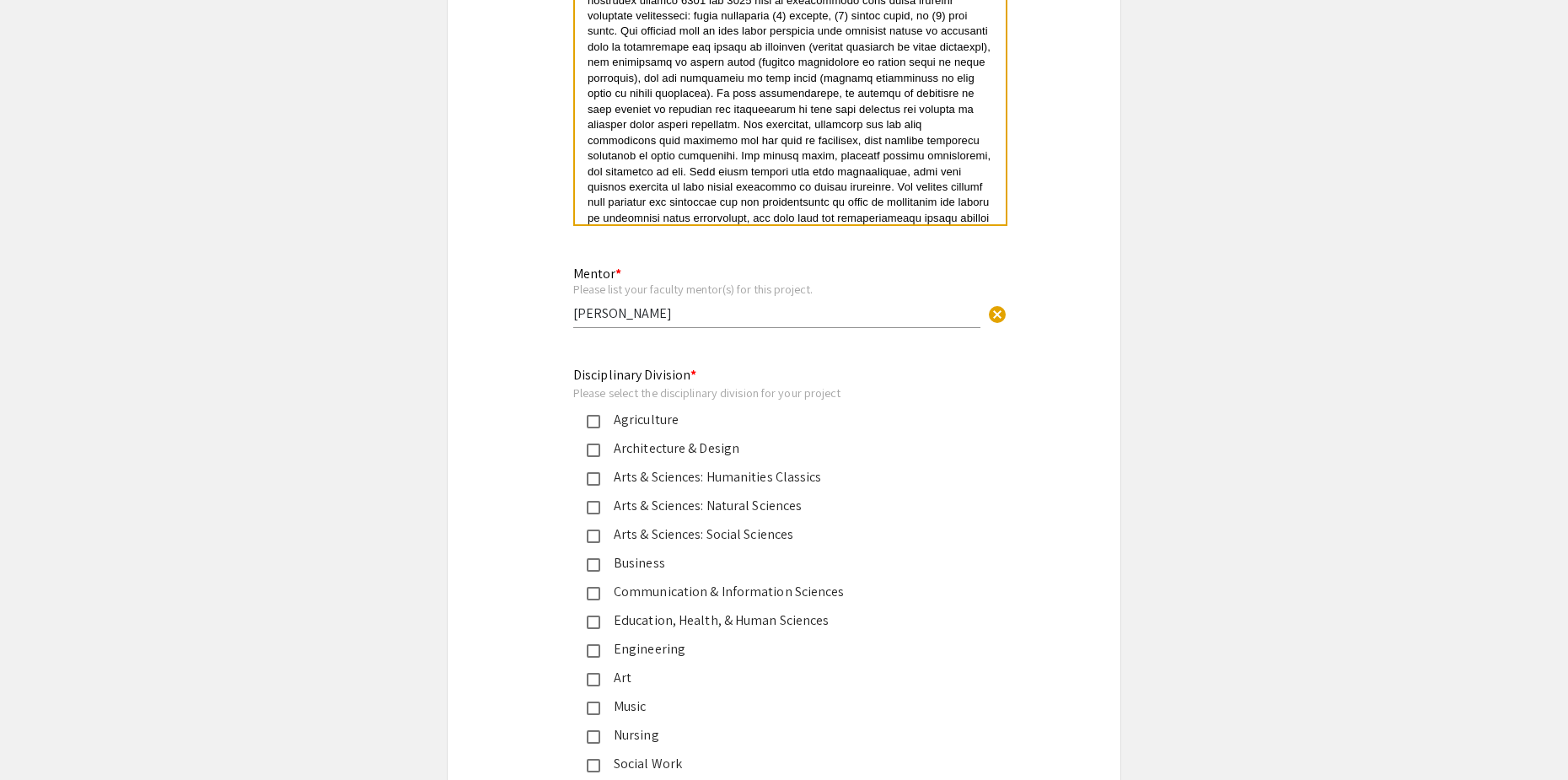
scroll to position [4049, 0]
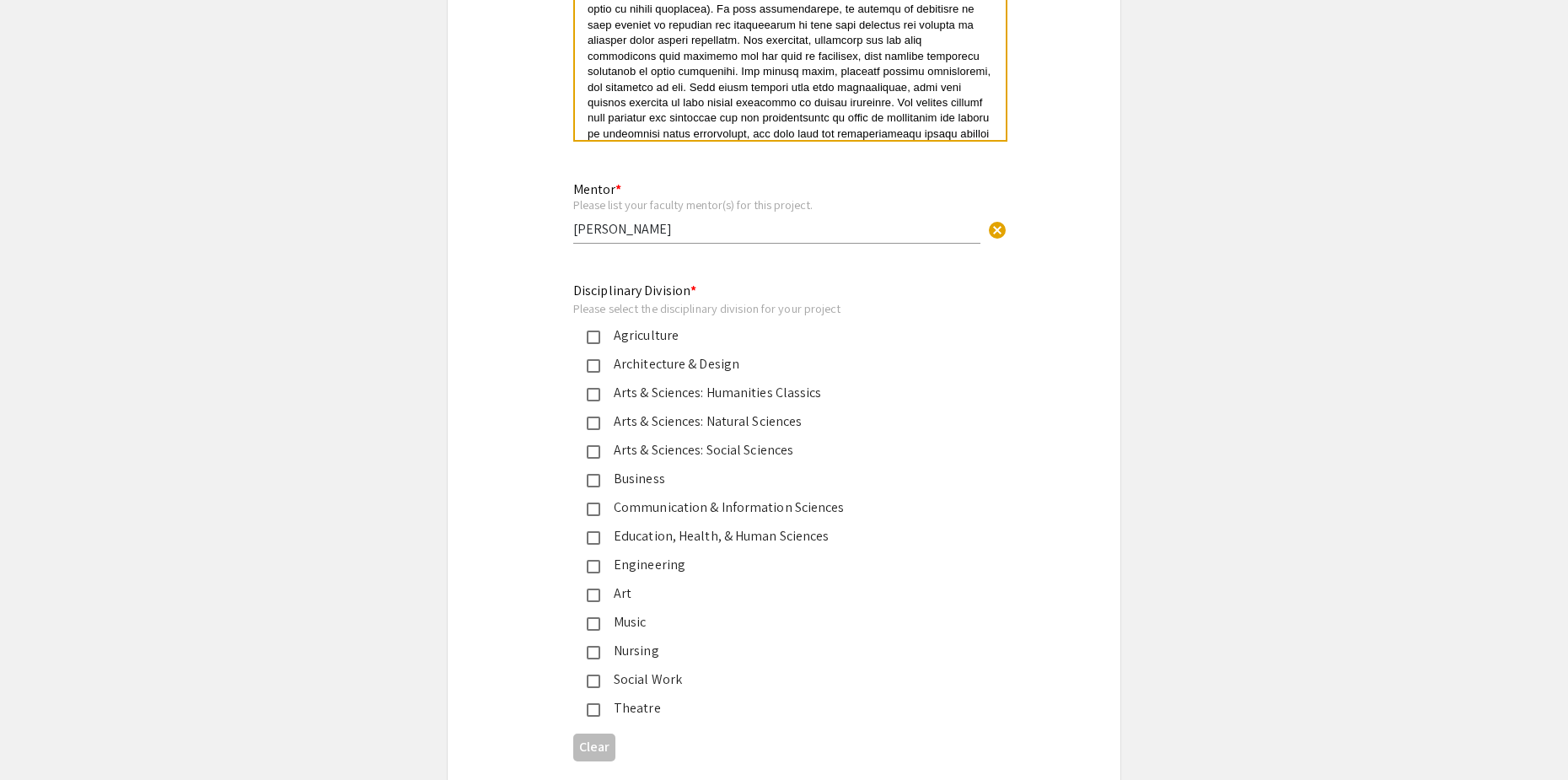
click at [603, 365] on mat-selection-list "Agriculture Architecture & Design Arts & Sciences: Humanities Classics Arts & S…" at bounding box center [771, 522] width 395 height 393
click at [603, 411] on div "Arts & Sciences: Natural Sciences" at bounding box center [778, 421] width 354 height 20
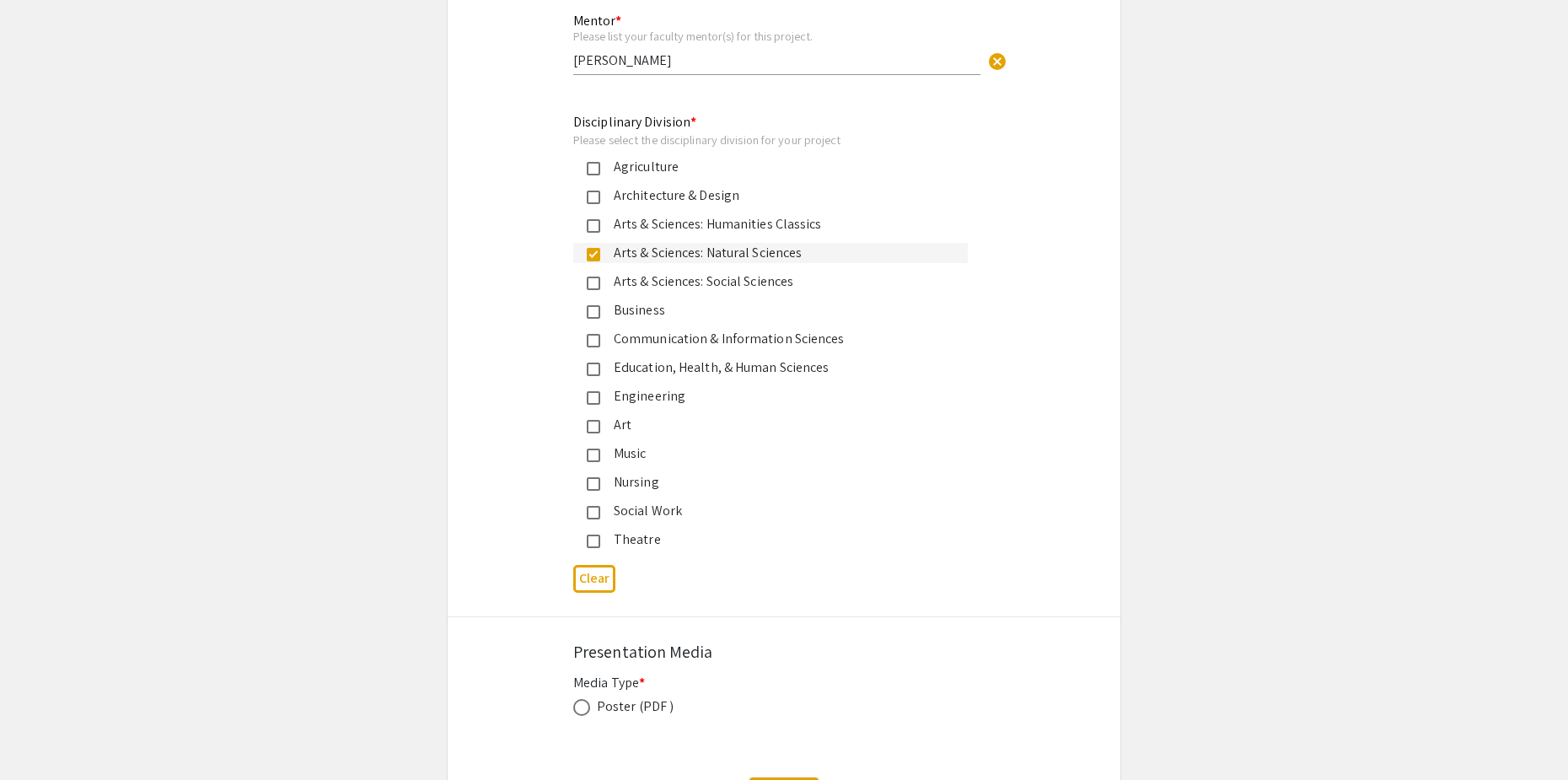
scroll to position [4337, 0]
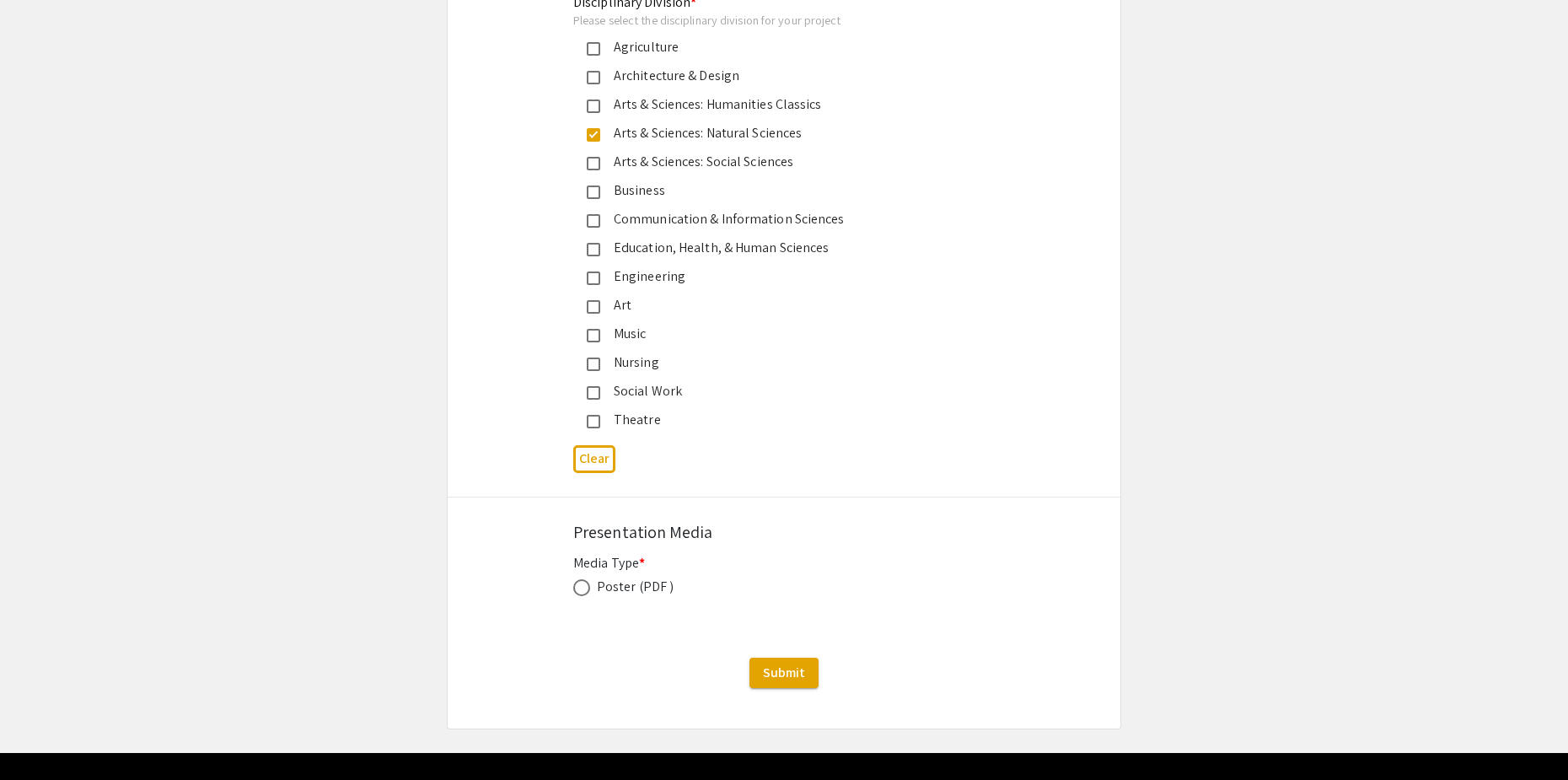
click at [586, 580] on span at bounding box center [581, 587] width 16 height 16
click at [586, 580] on input "radio" at bounding box center [581, 587] width 16 height 16
radio input "true"
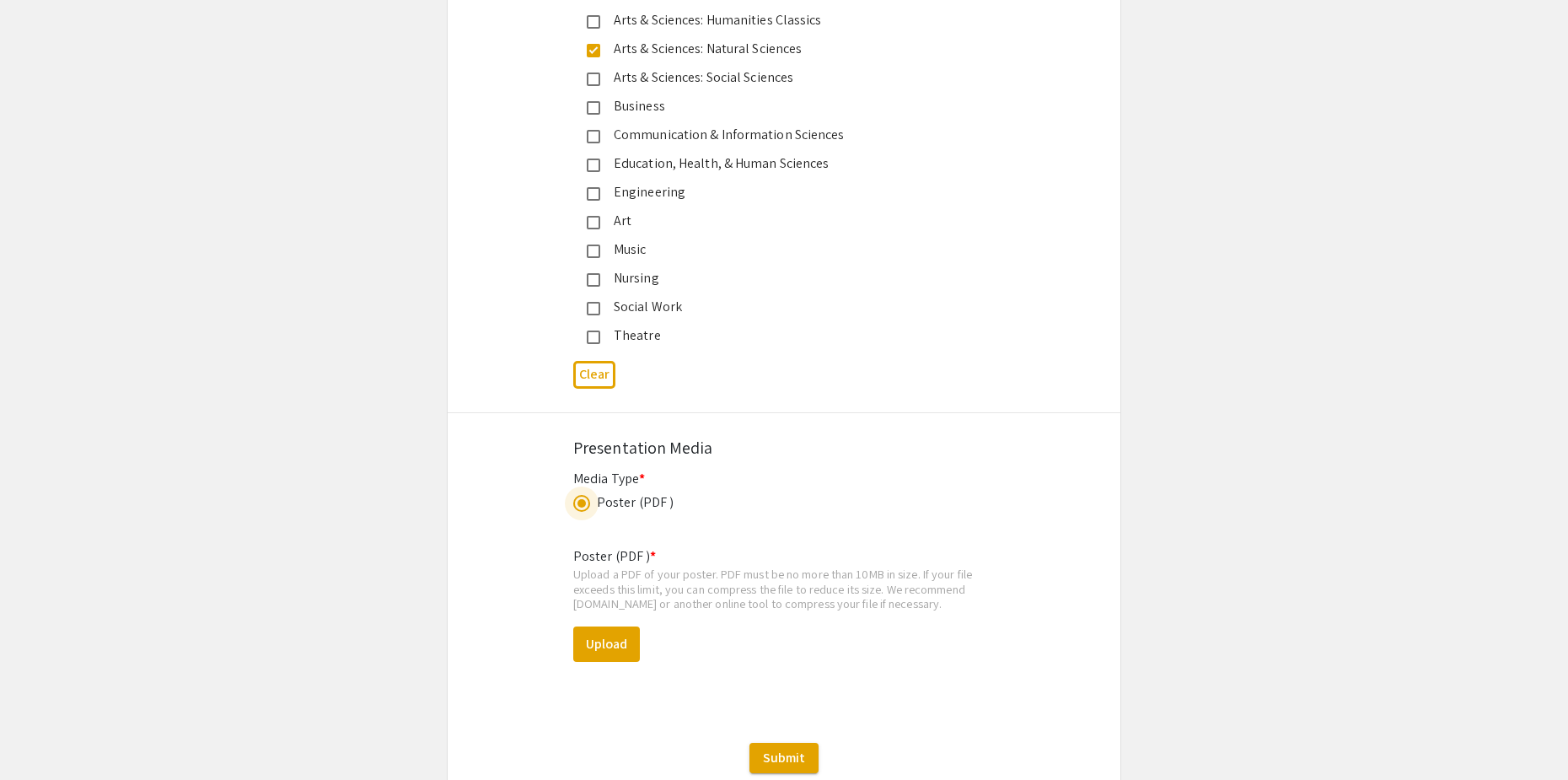
scroll to position [4507, 0]
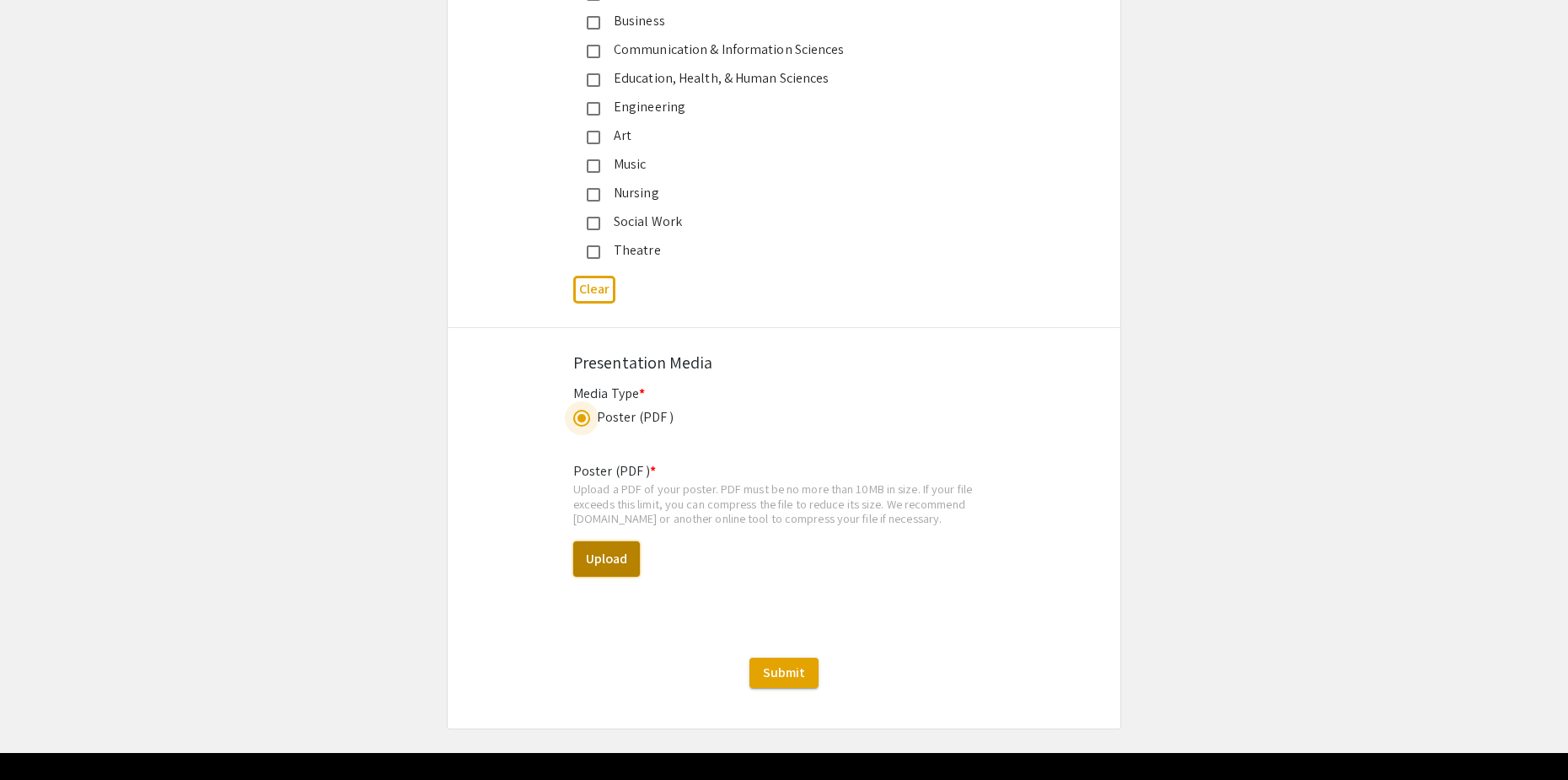
click at [612, 542] on button "Upload" at bounding box center [606, 559] width 67 height 36
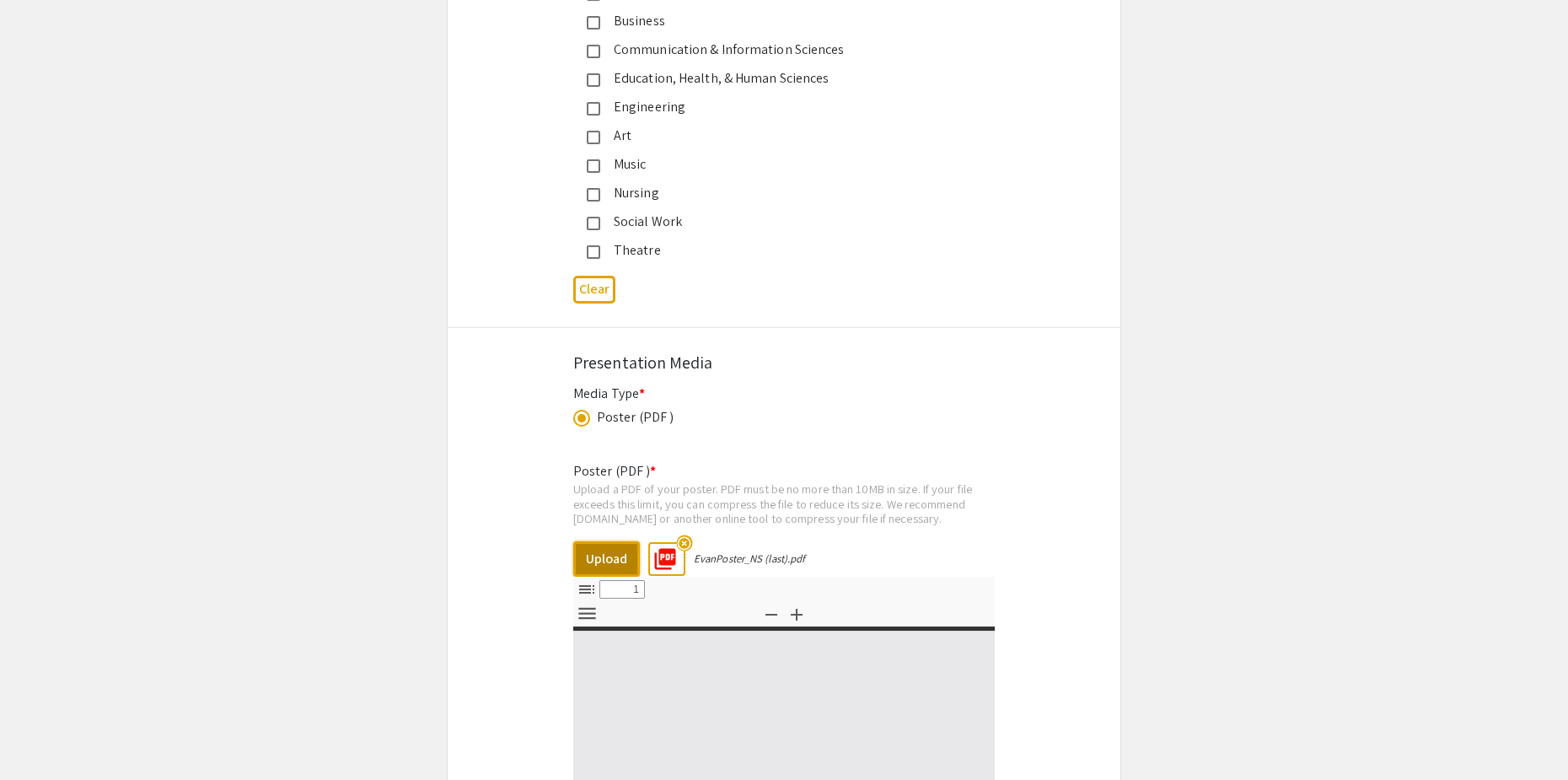
select select "custom"
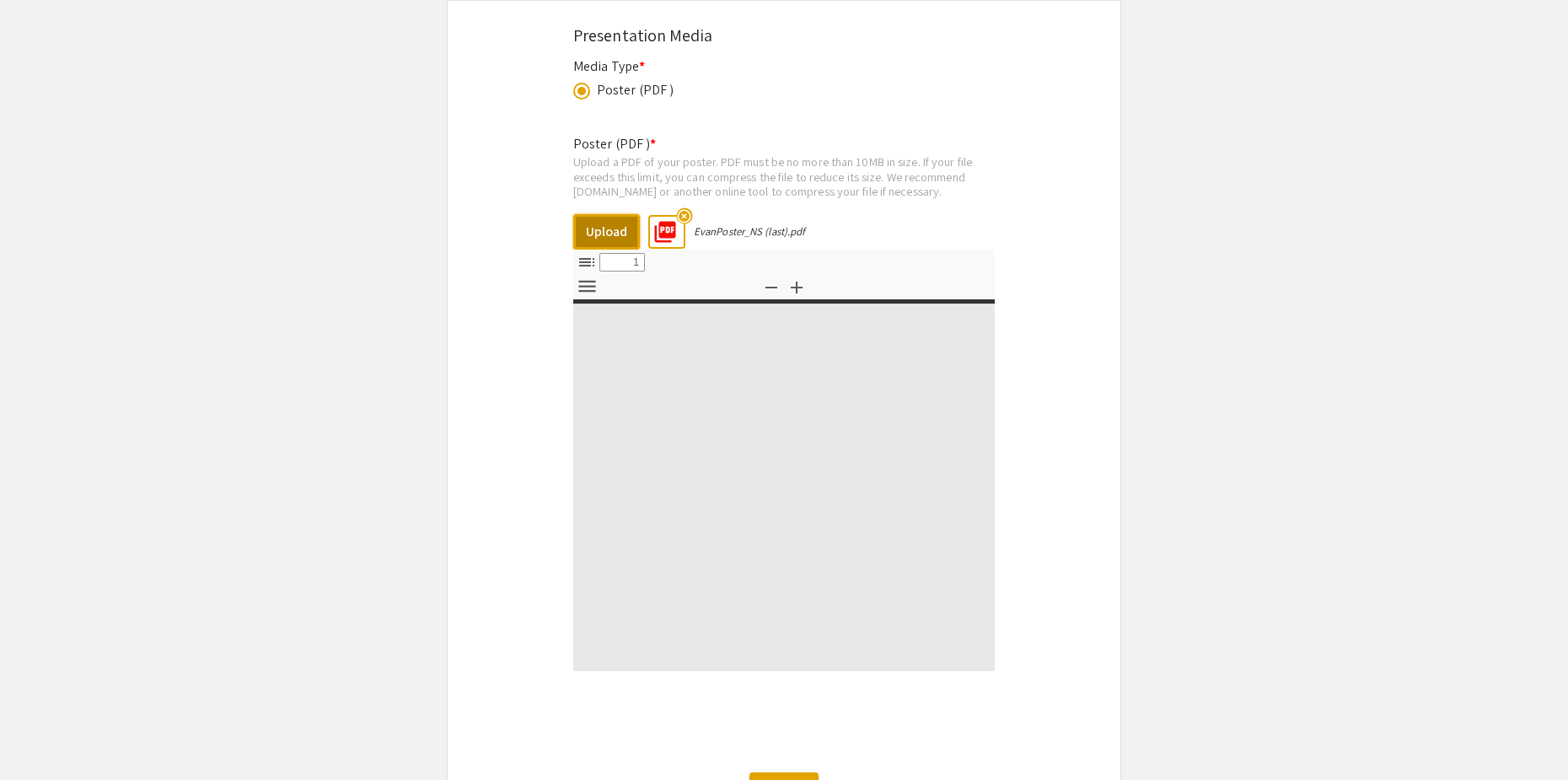
type input "0"
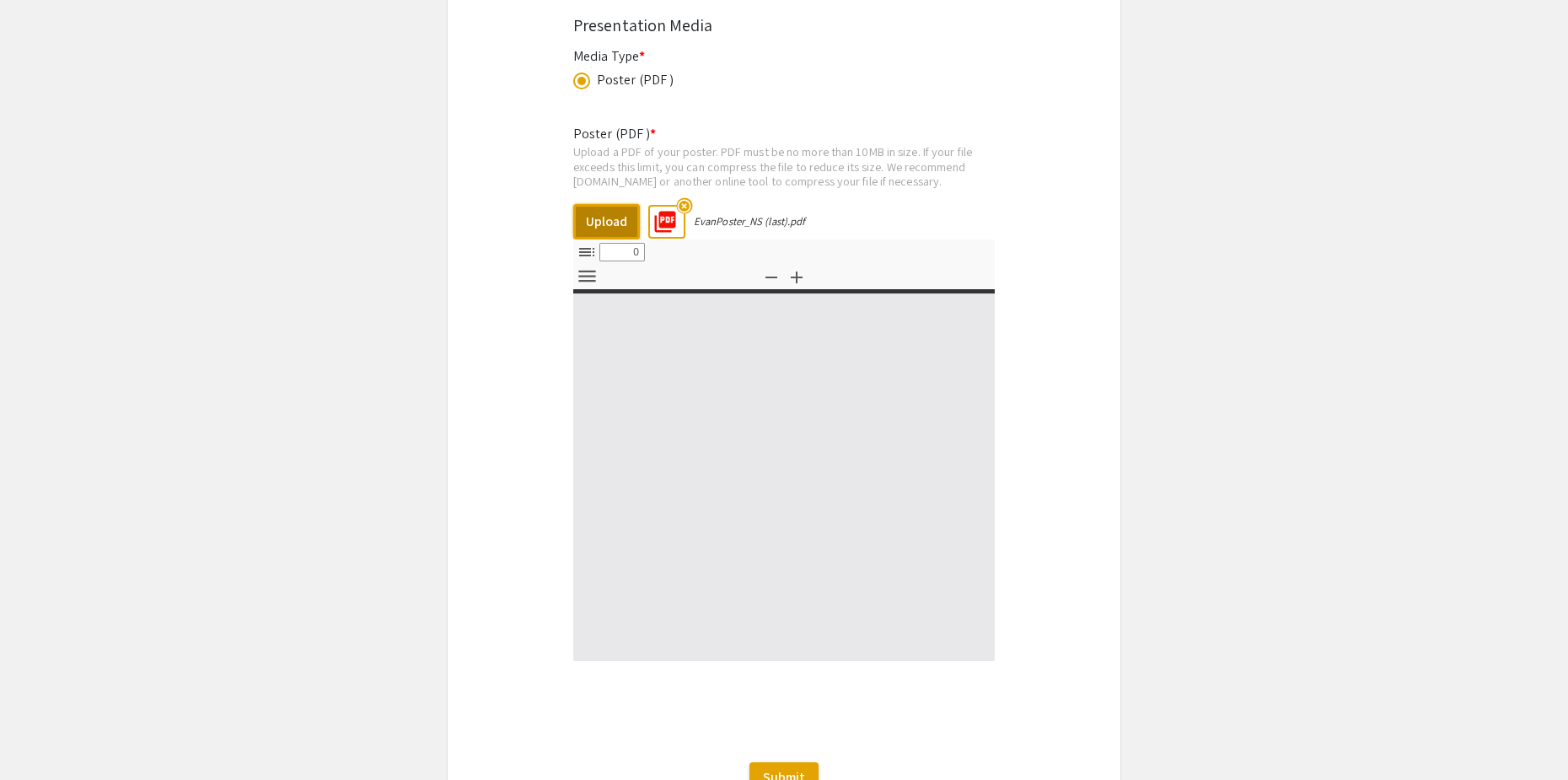
select select "custom"
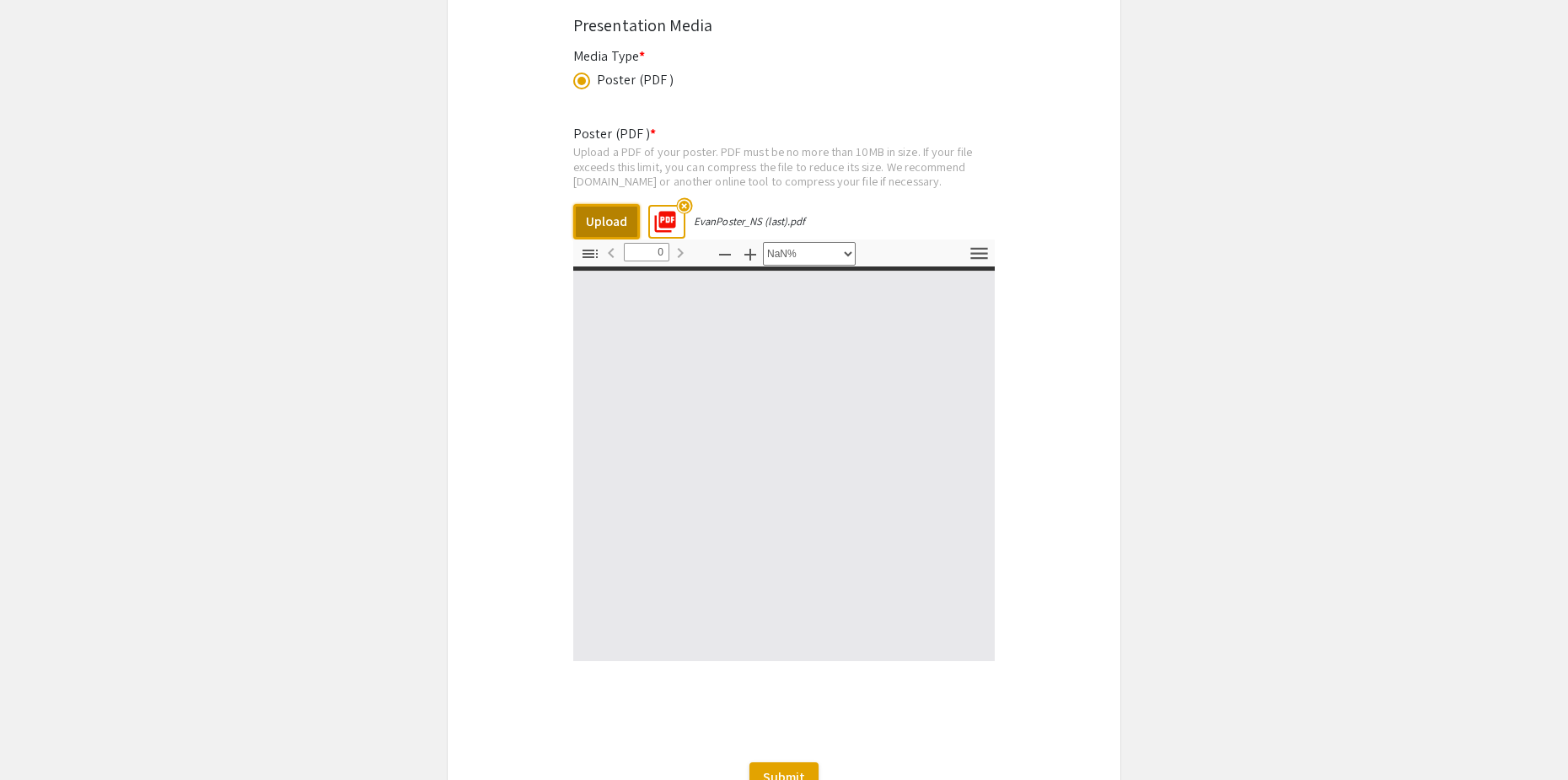
type input "1"
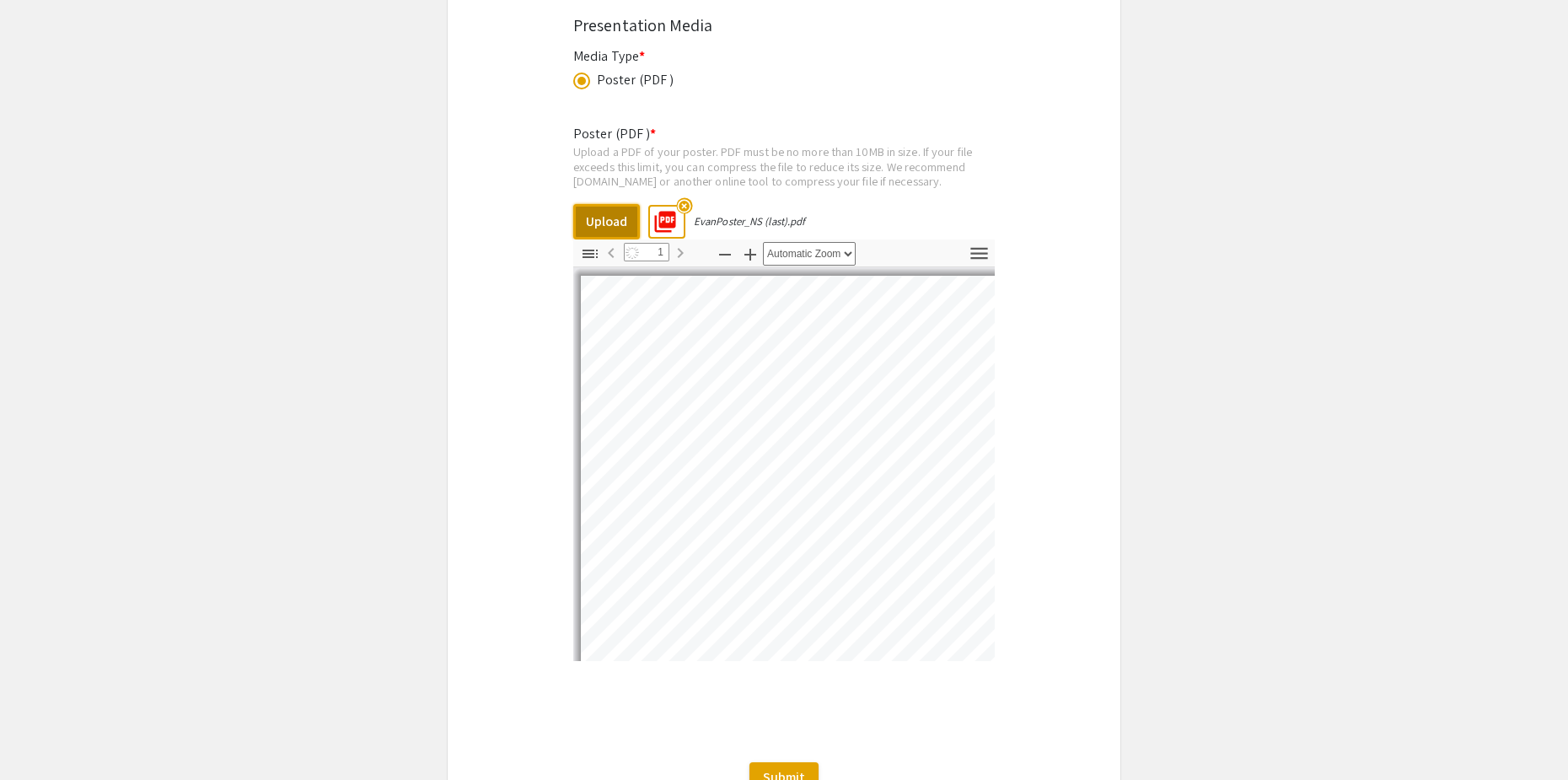
select select "auto"
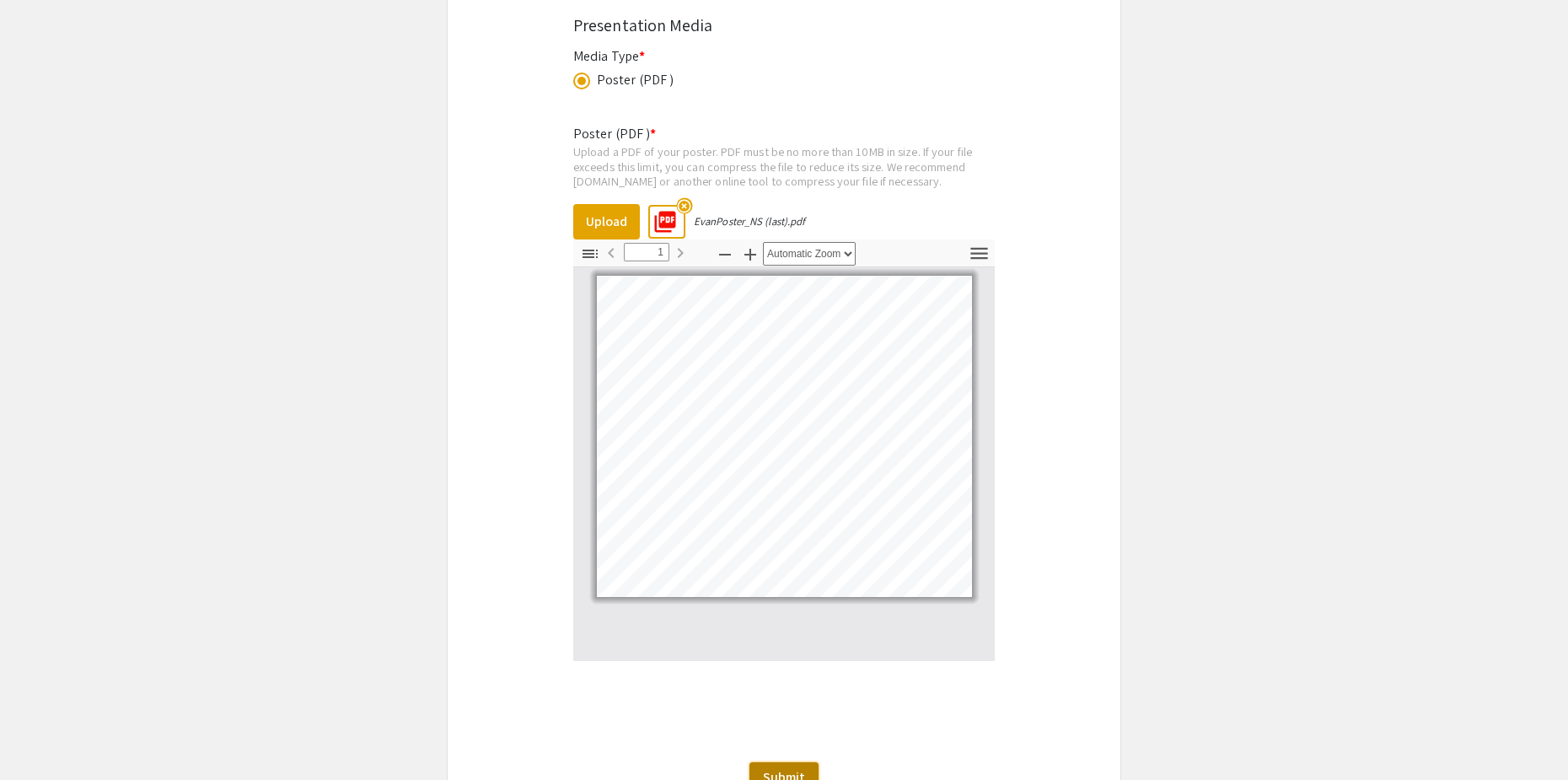
click at [795, 768] on span "Submit" at bounding box center [784, 777] width 43 height 17
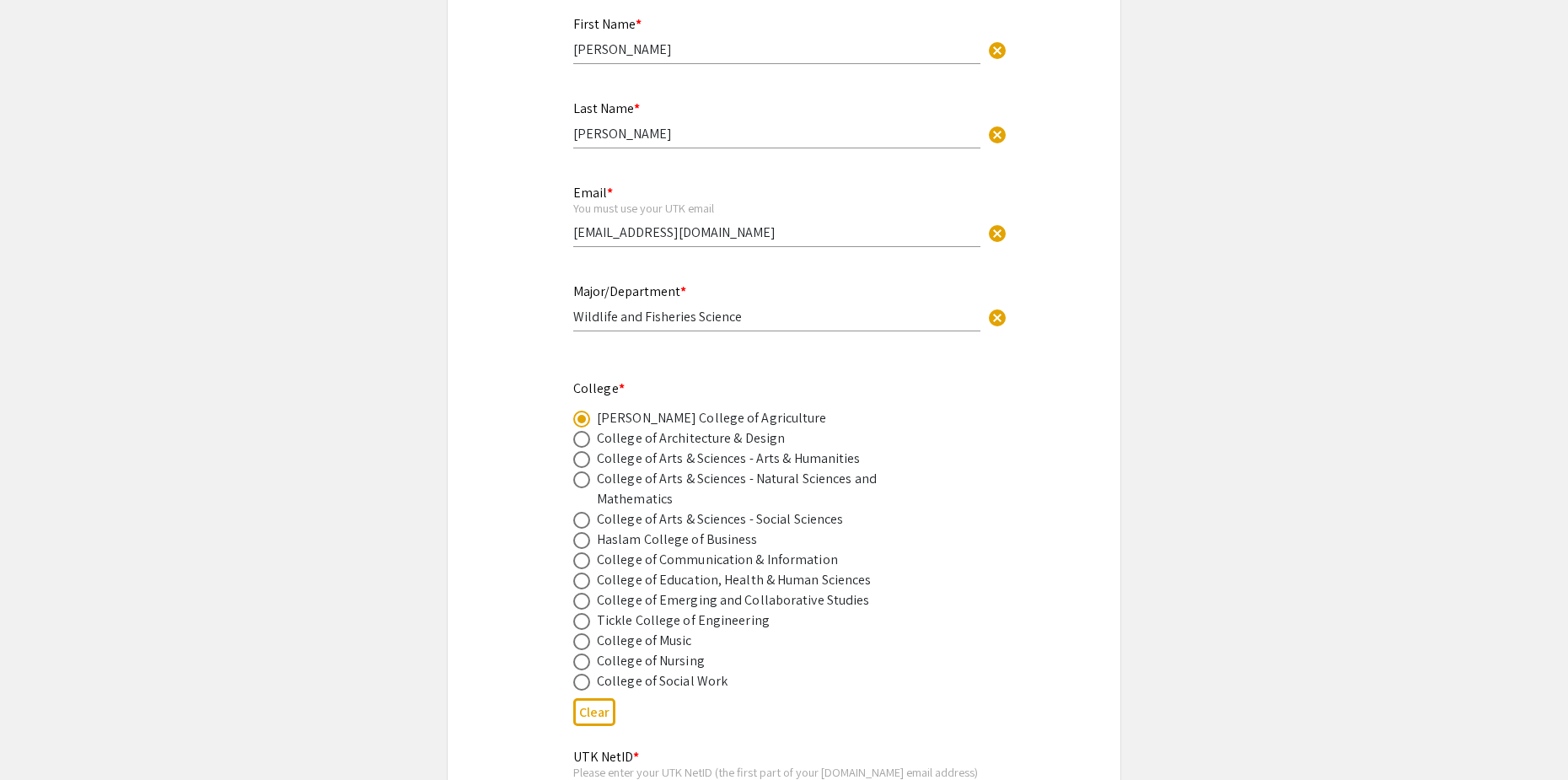
scroll to position [484, 0]
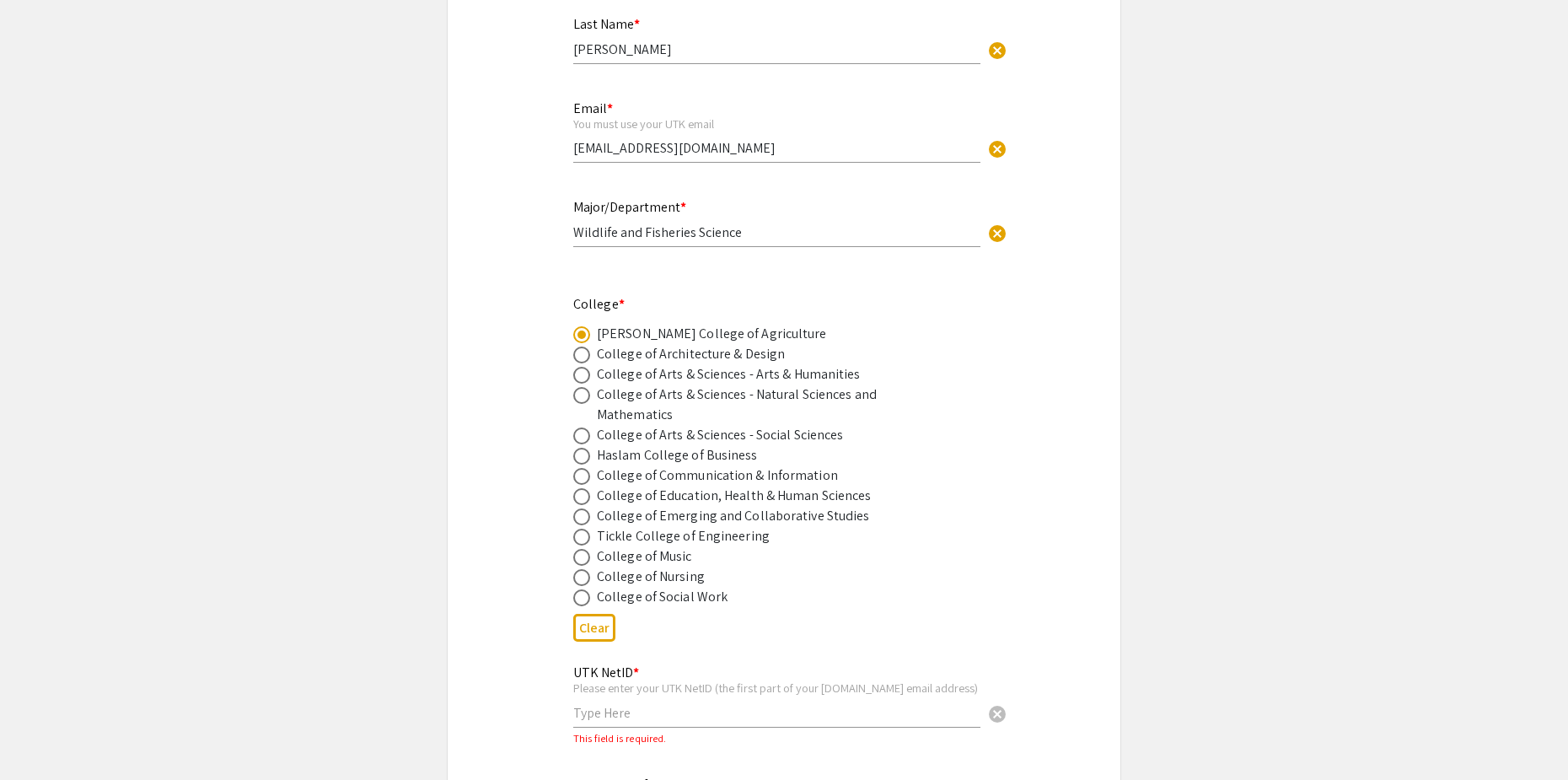
click at [594, 726] on div "UTK NetID * Please enter your UTK NetID (the first part of your [DOMAIN_NAME] e…" at bounding box center [777, 687] width 407 height 78
click at [594, 717] on input "text" at bounding box center [777, 713] width 407 height 17
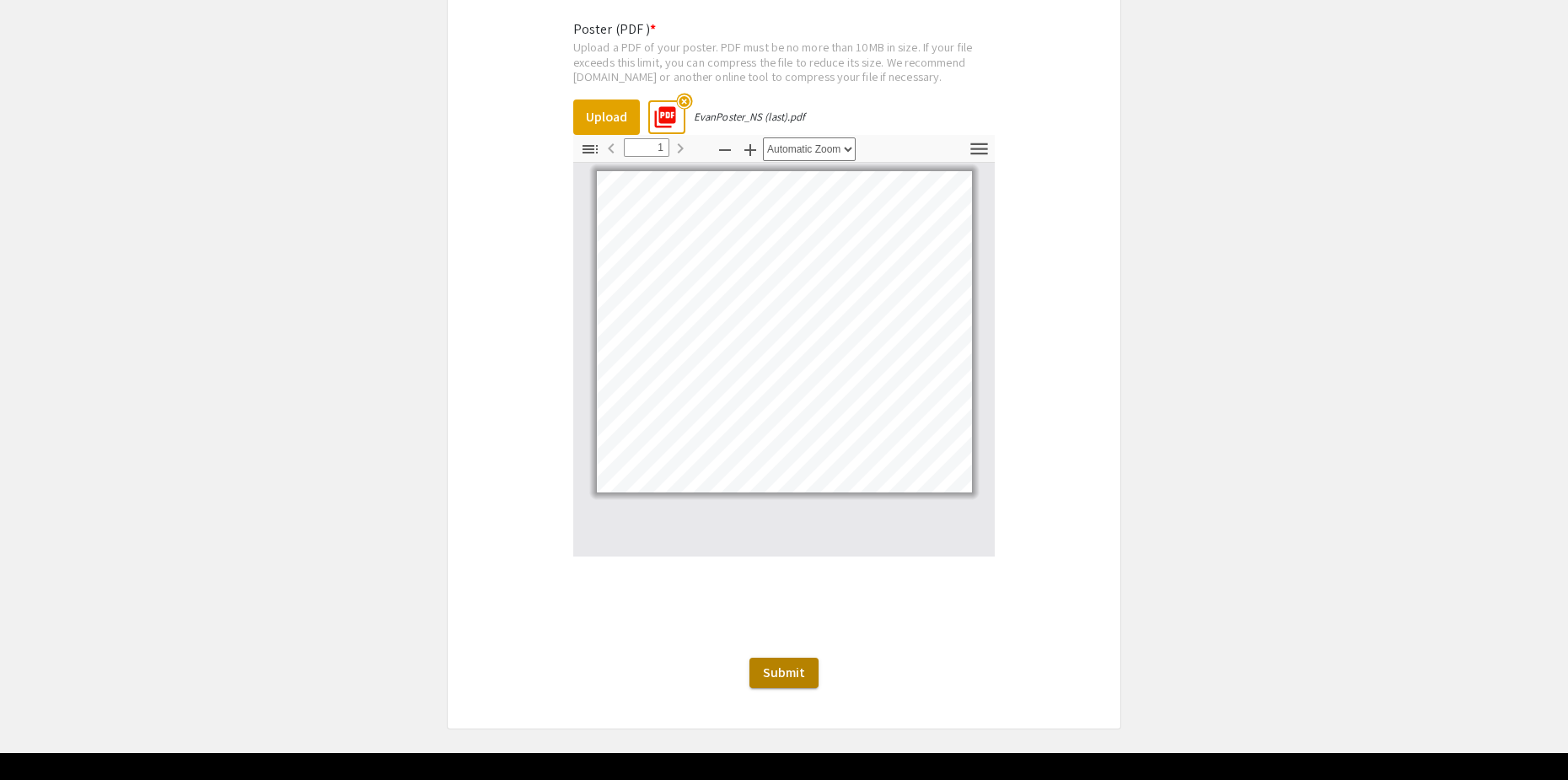
type input "epierce8"
click at [771, 664] on span "Submit" at bounding box center [784, 673] width 43 height 17
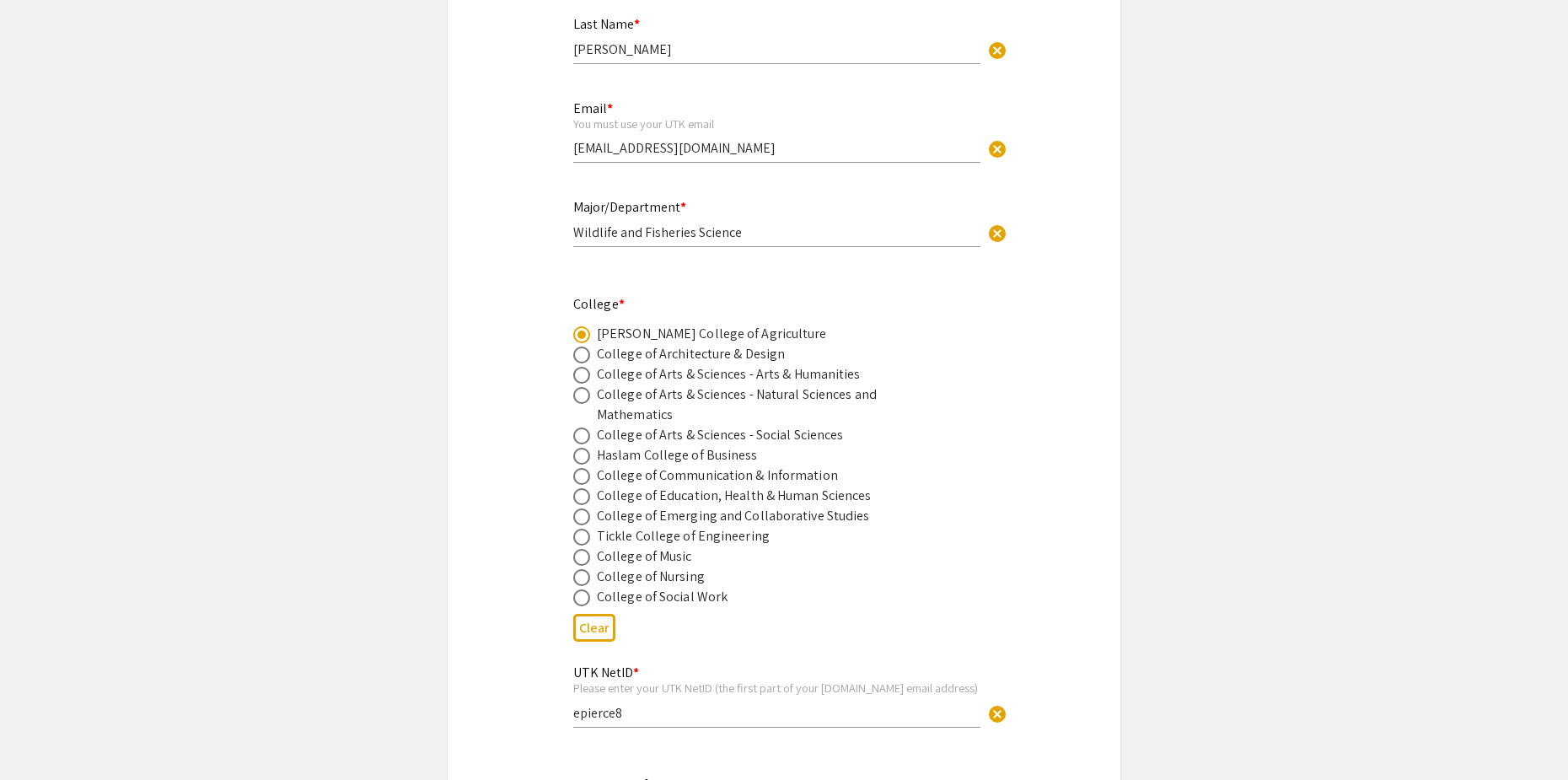
scroll to position [400, 0]
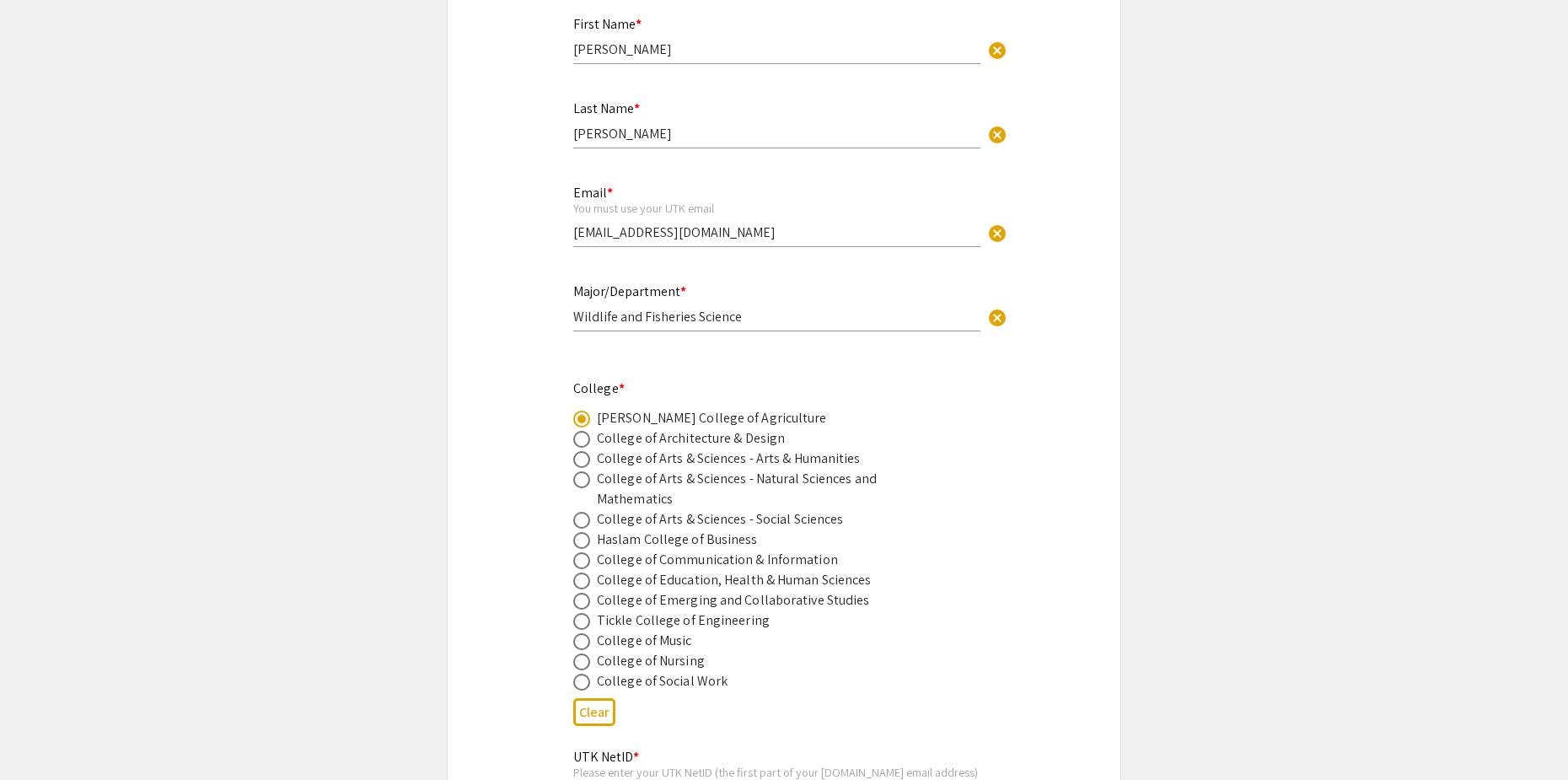
click at [836, 319] on input "Wildlife and Fisheries Science" at bounding box center [777, 316] width 407 height 17
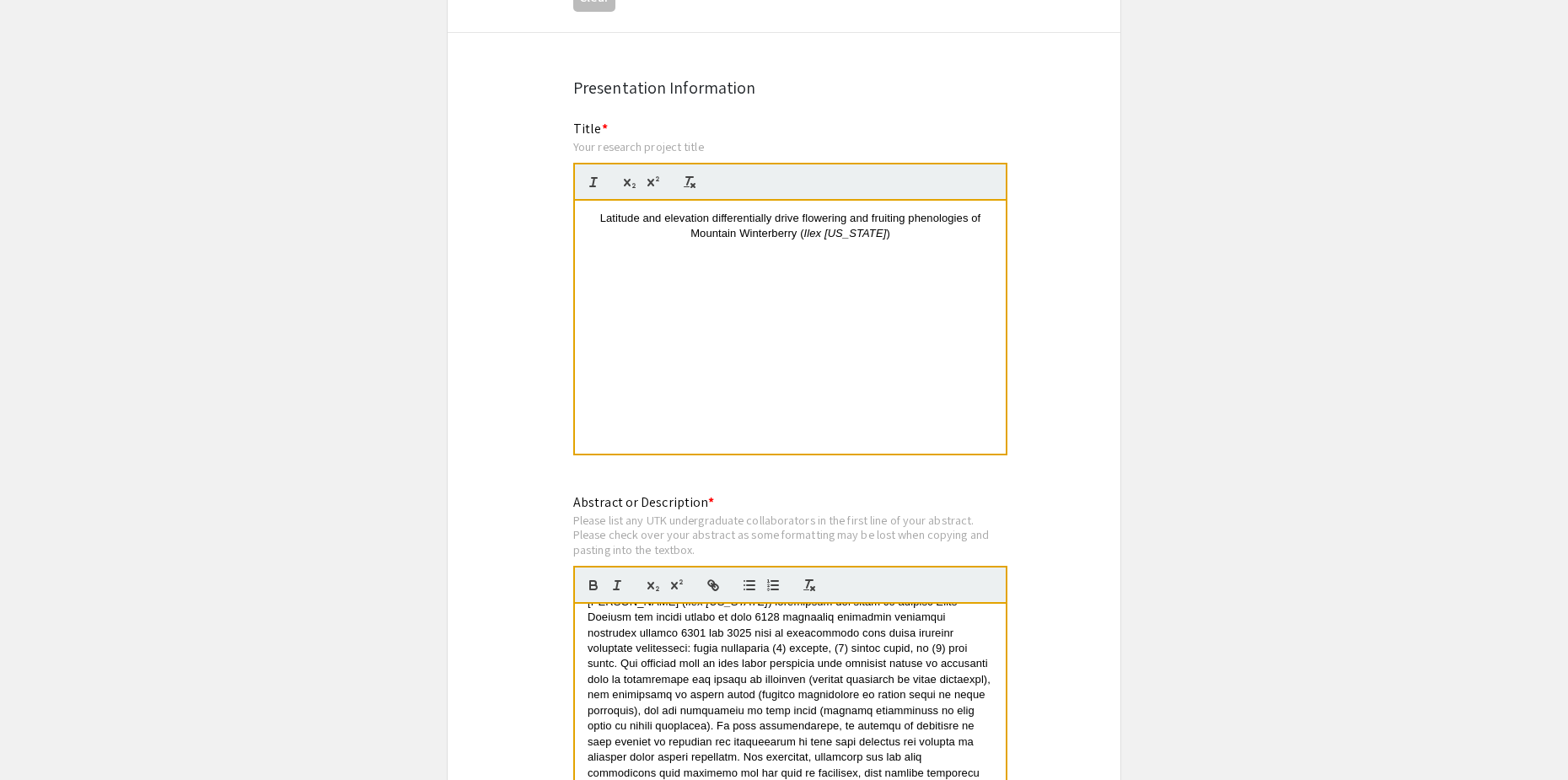
scroll to position [187, 0]
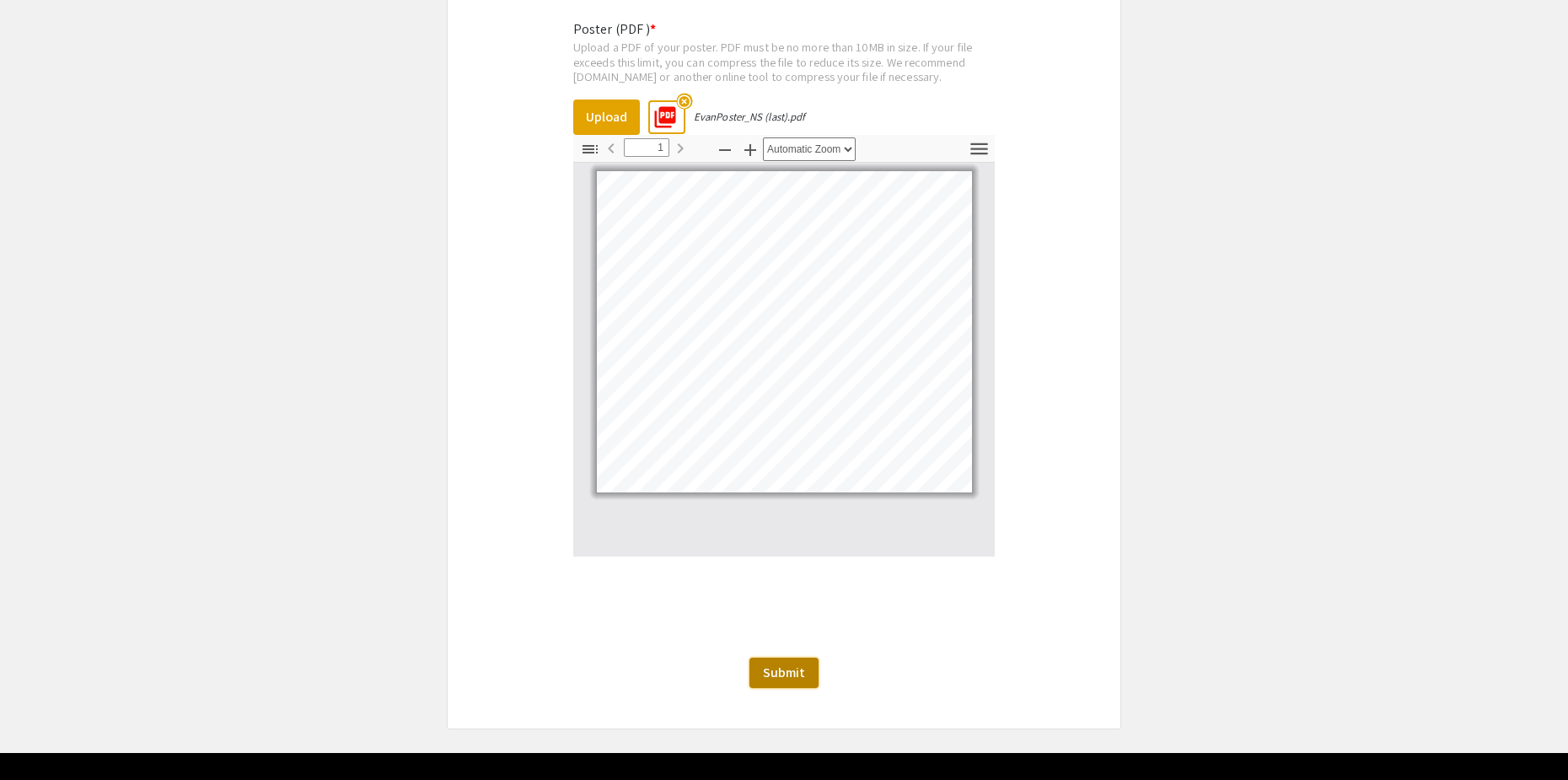
click at [785, 664] on span "Submit" at bounding box center [784, 673] width 43 height 17
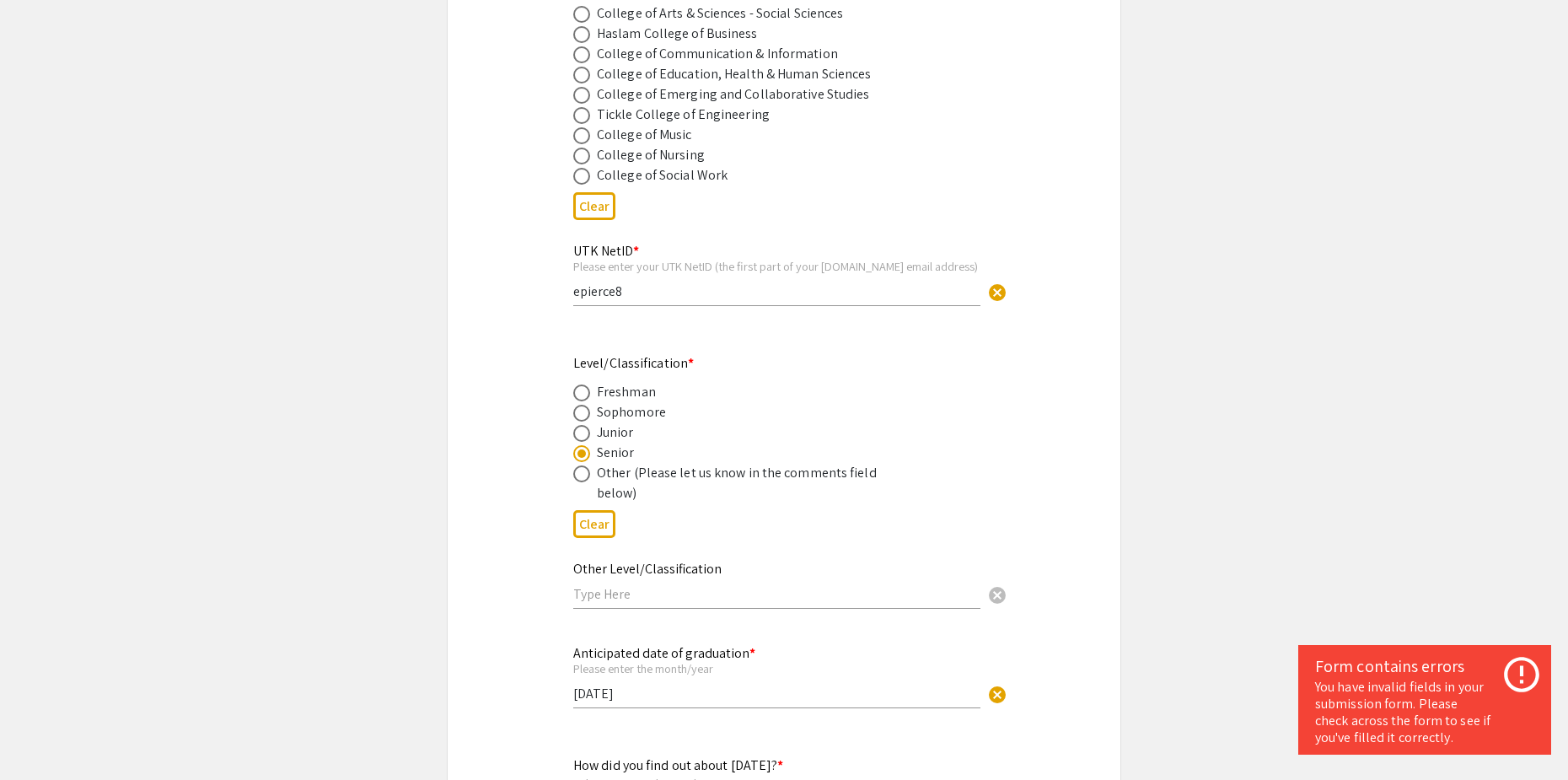
scroll to position [1328, 0]
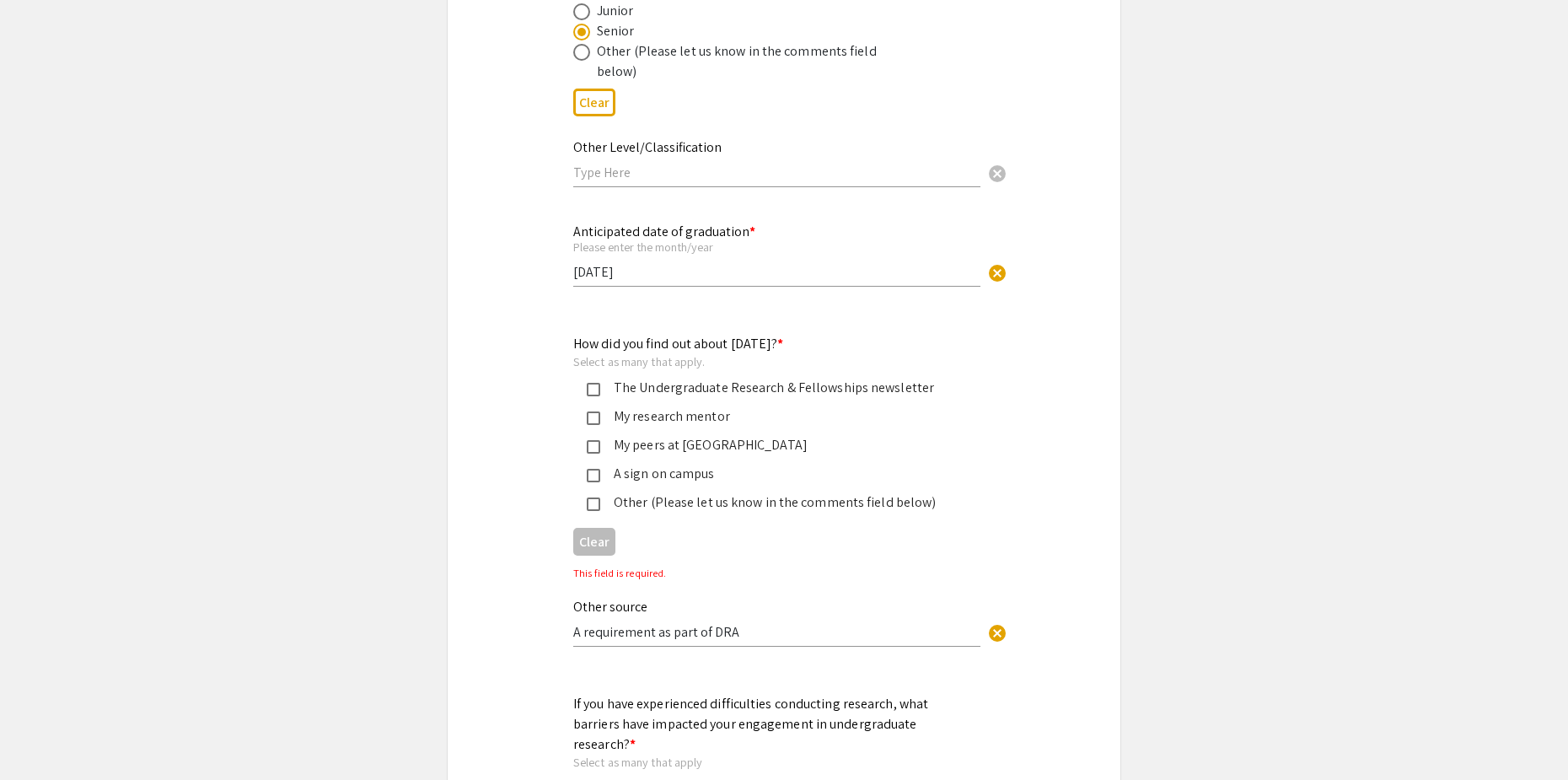
click at [620, 507] on div "Other (Please let us know in the comments field below)" at bounding box center [778, 502] width 354 height 20
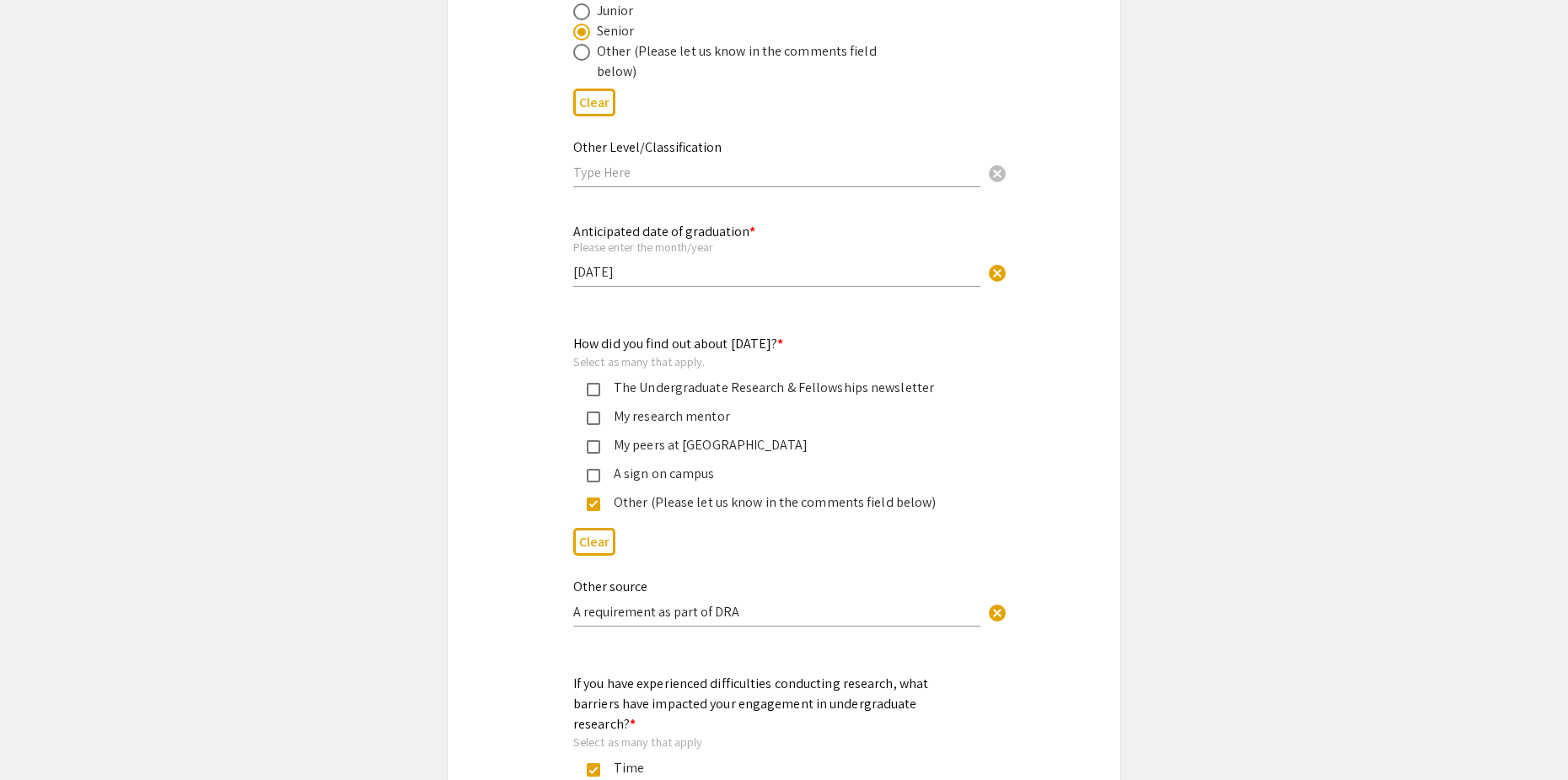
drag, startPoint x: 750, startPoint y: 615, endPoint x: 453, endPoint y: 646, distance: 298.6
type input "DRA Orientation"
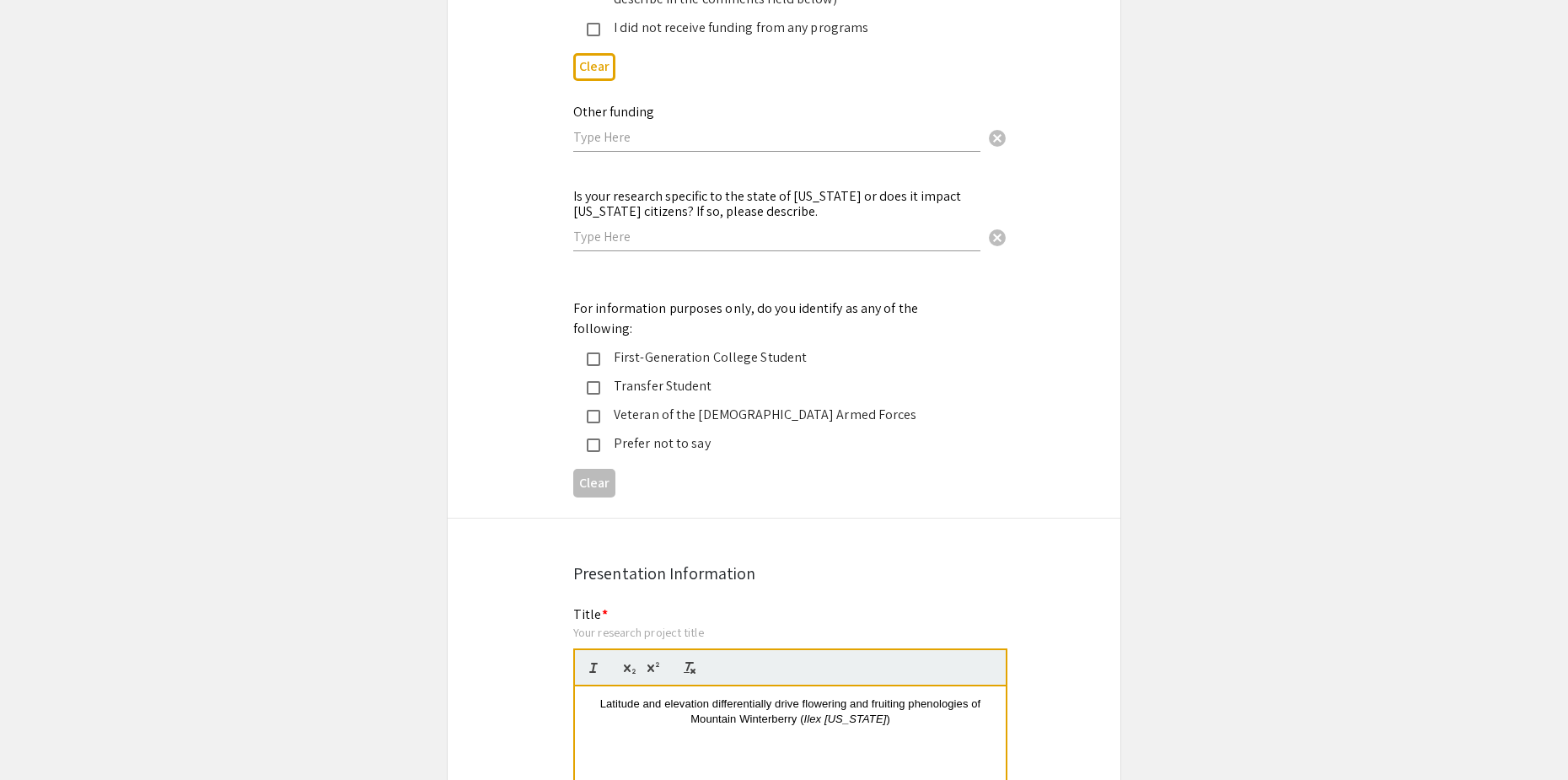
scroll to position [4870, 0]
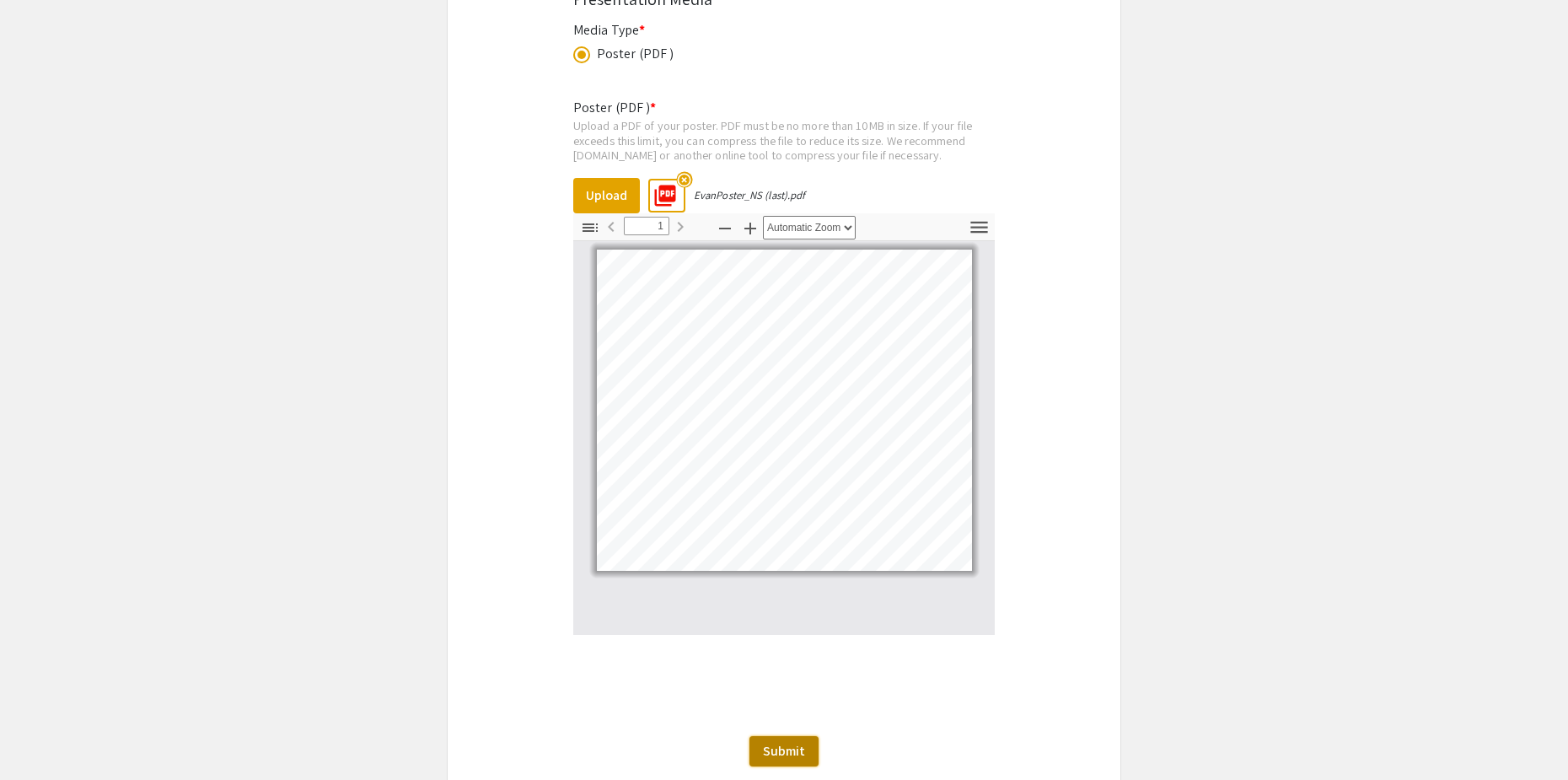
click at [784, 742] on span "Submit" at bounding box center [784, 751] width 43 height 17
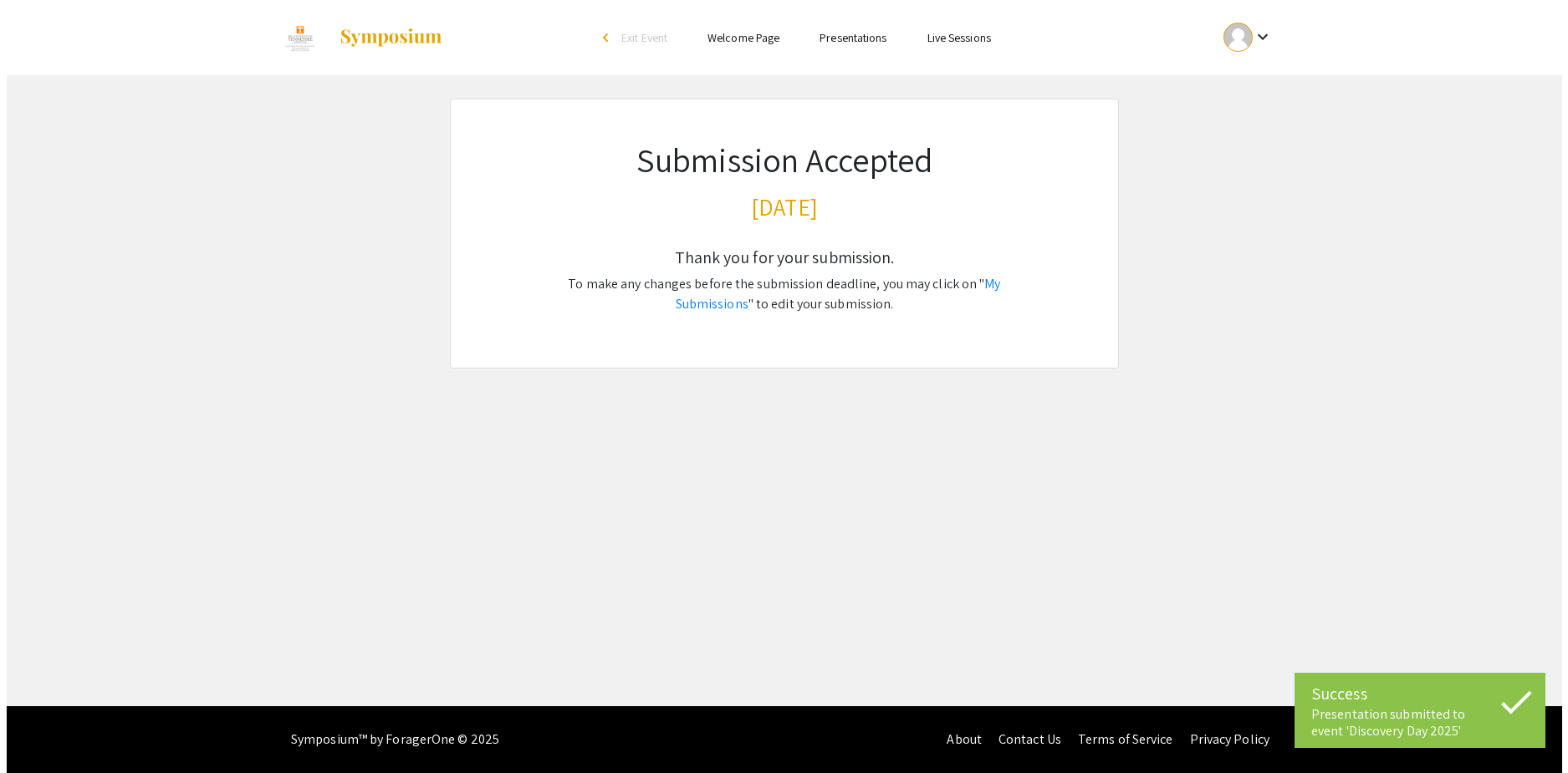
scroll to position [0, 0]
click at [781, 693] on div "Skip navigation arrow_back_ios Exit Event Welcome Page Presentations Live Sessi…" at bounding box center [784, 353] width 1568 height 706
